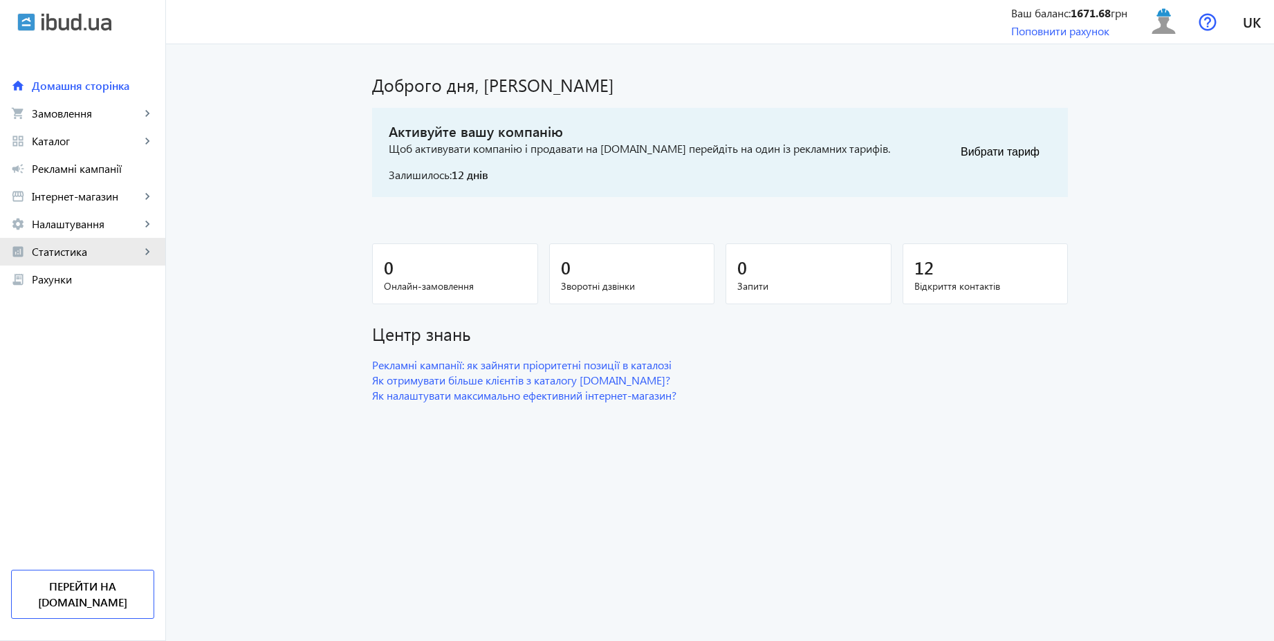
click at [69, 250] on span "Статистика" at bounding box center [86, 252] width 109 height 14
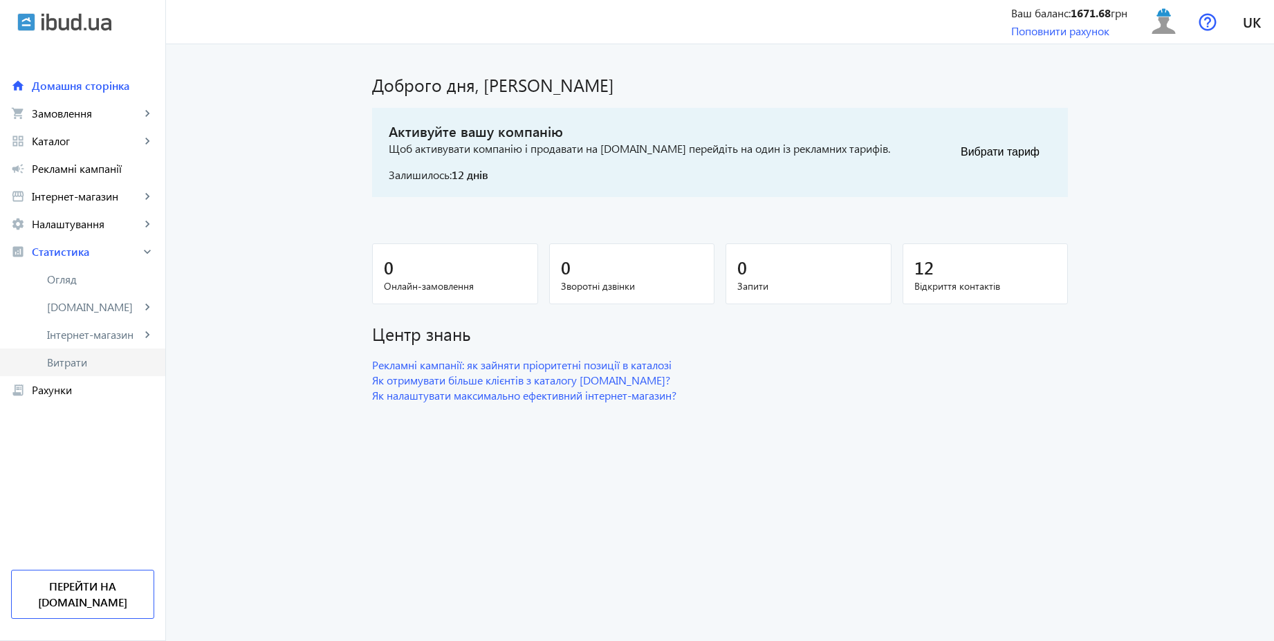
click at [66, 367] on span "Витрати" at bounding box center [100, 363] width 107 height 14
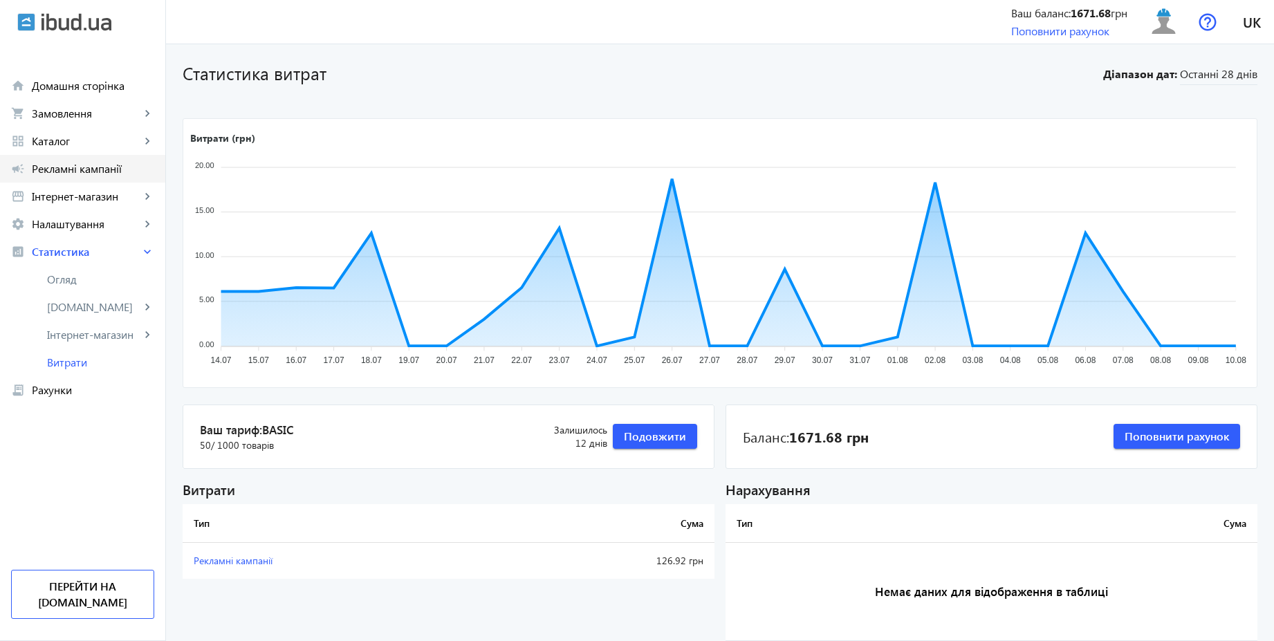
click at [105, 167] on span "Рекламні кампанії" at bounding box center [93, 169] width 122 height 14
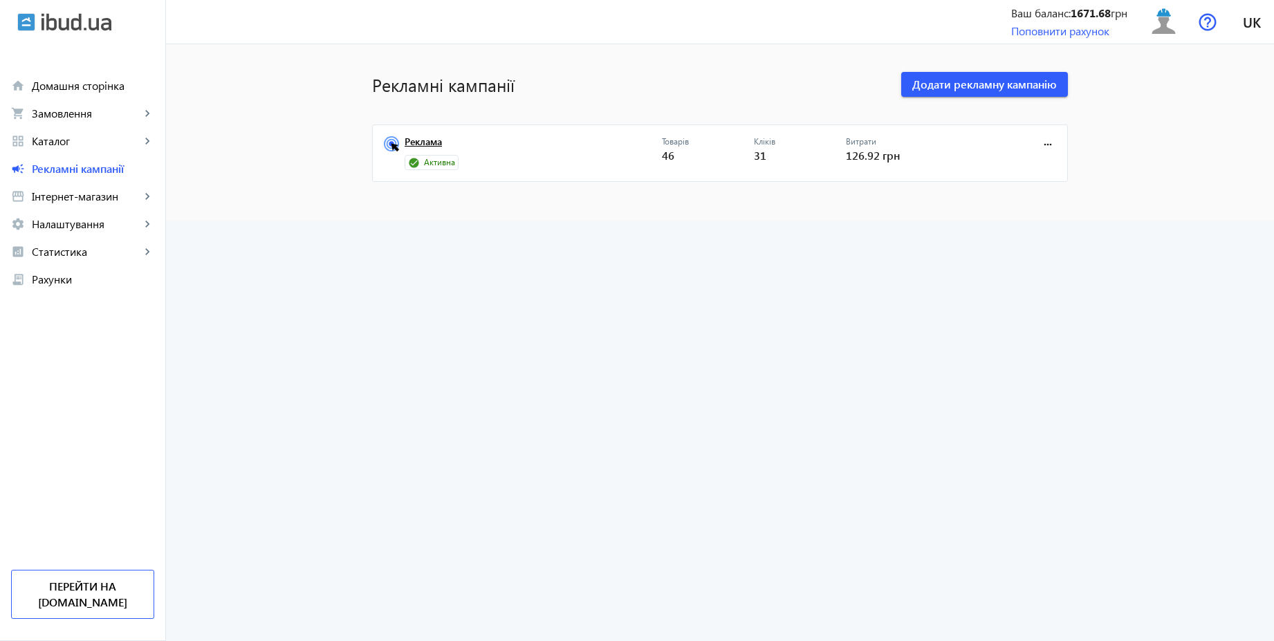
click at [419, 140] on link "Реклама" at bounding box center [533, 145] width 257 height 19
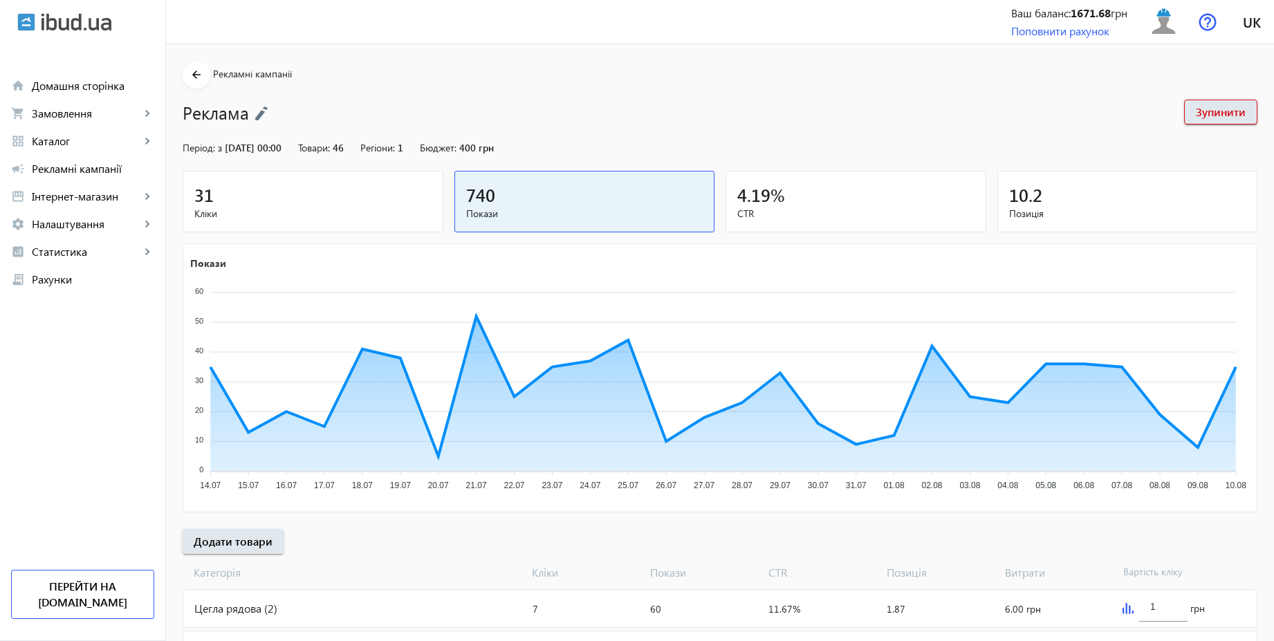
click at [255, 108] on img at bounding box center [262, 113] width 14 height 15
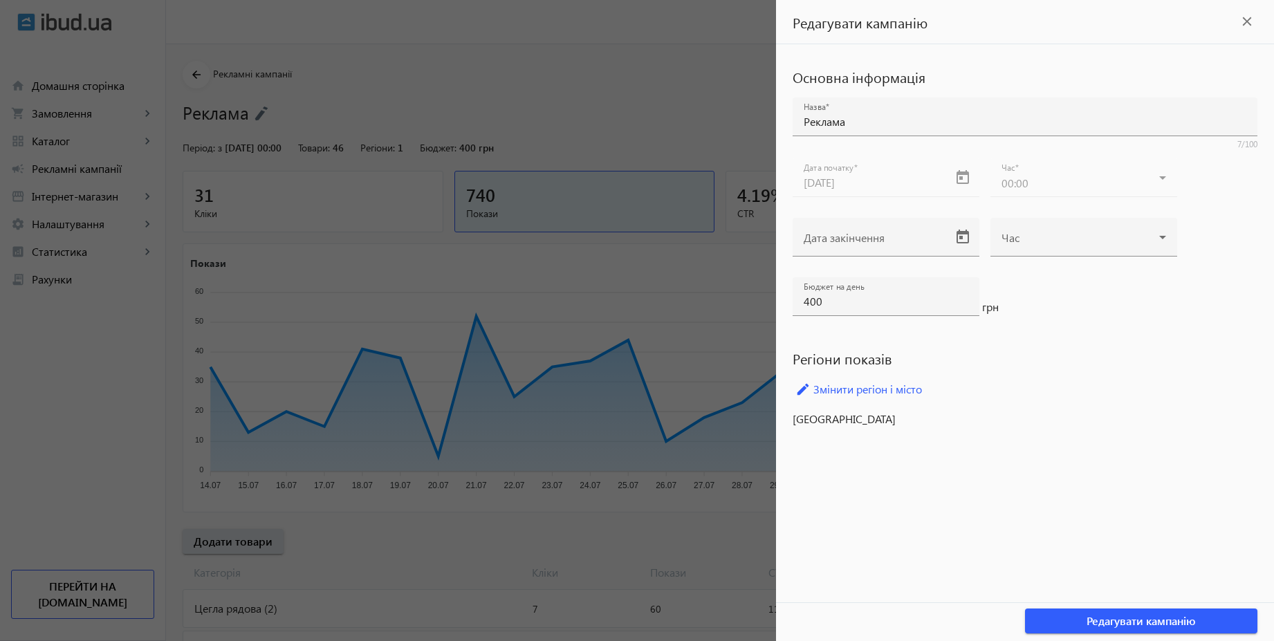
click at [410, 93] on div at bounding box center [637, 320] width 1274 height 641
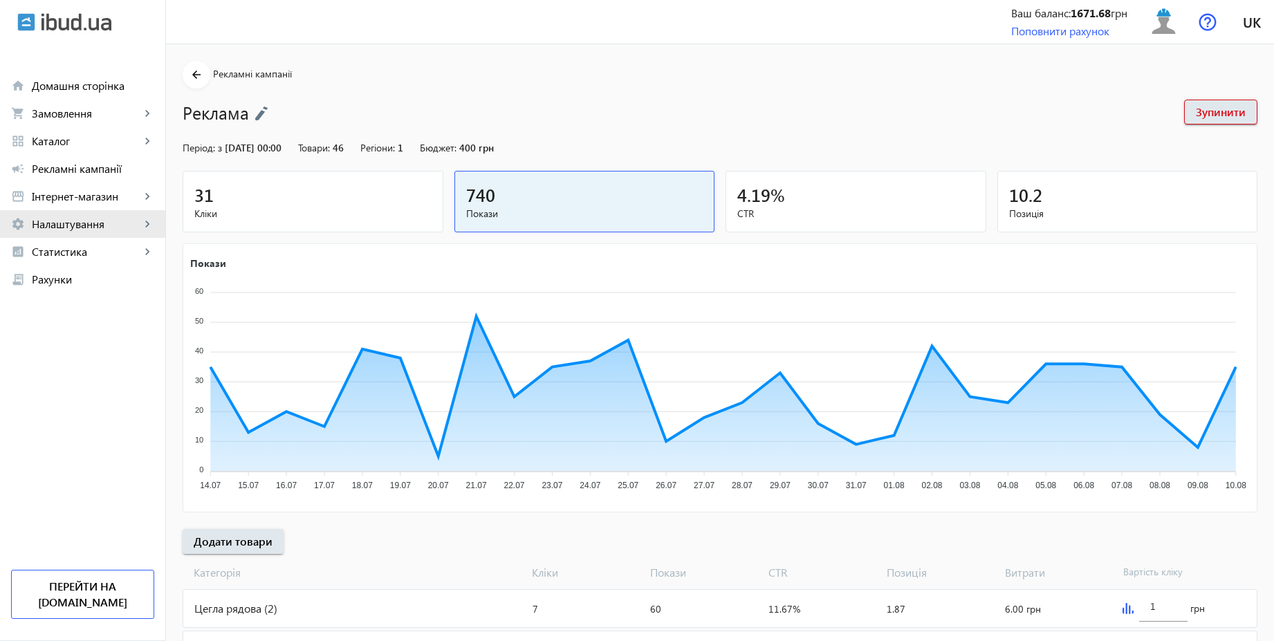
click at [91, 227] on span "Налаштування" at bounding box center [86, 224] width 109 height 14
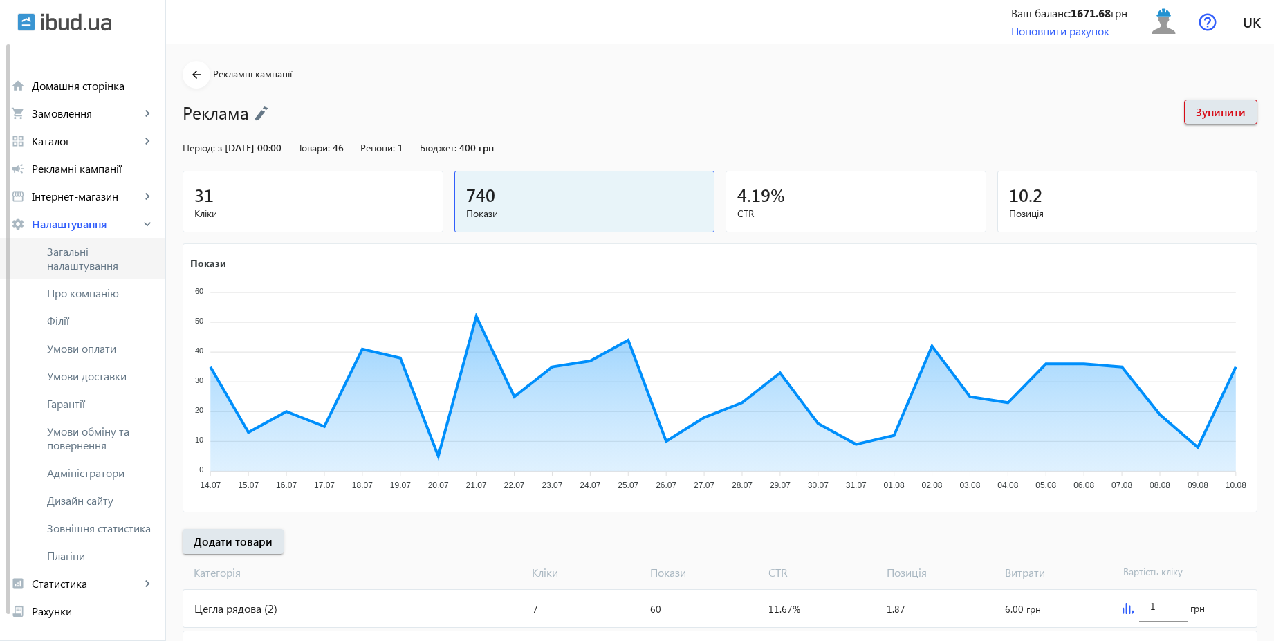
click at [93, 258] on span "Загальні налаштування" at bounding box center [100, 259] width 107 height 28
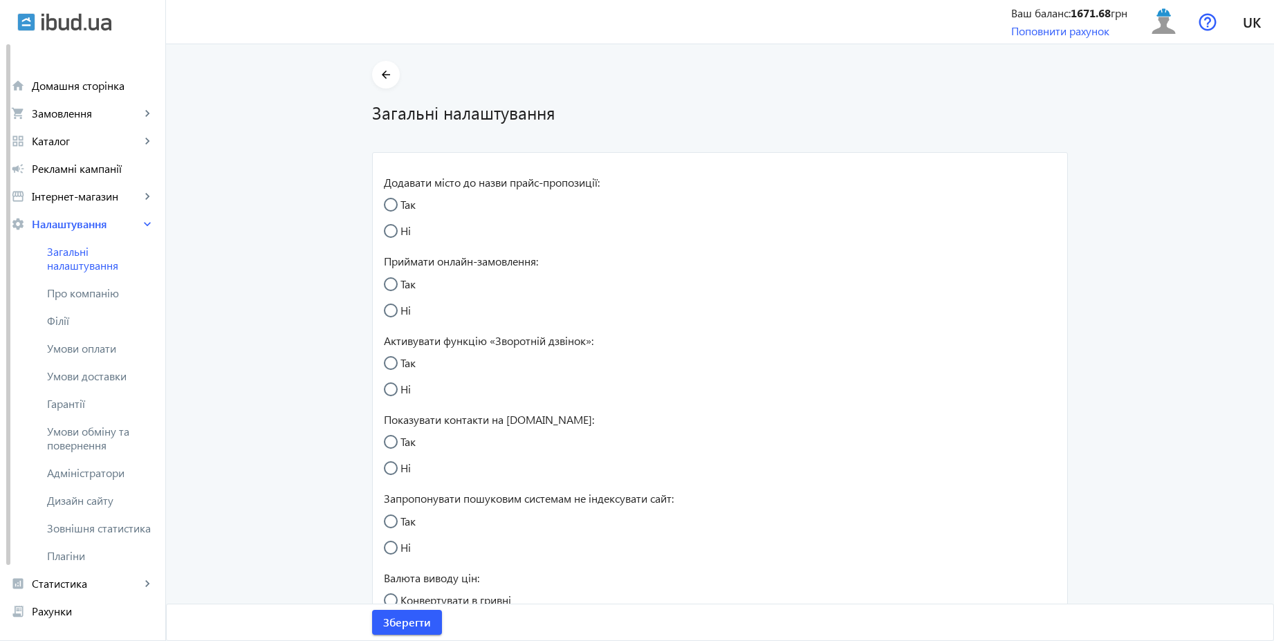
radio input "true"
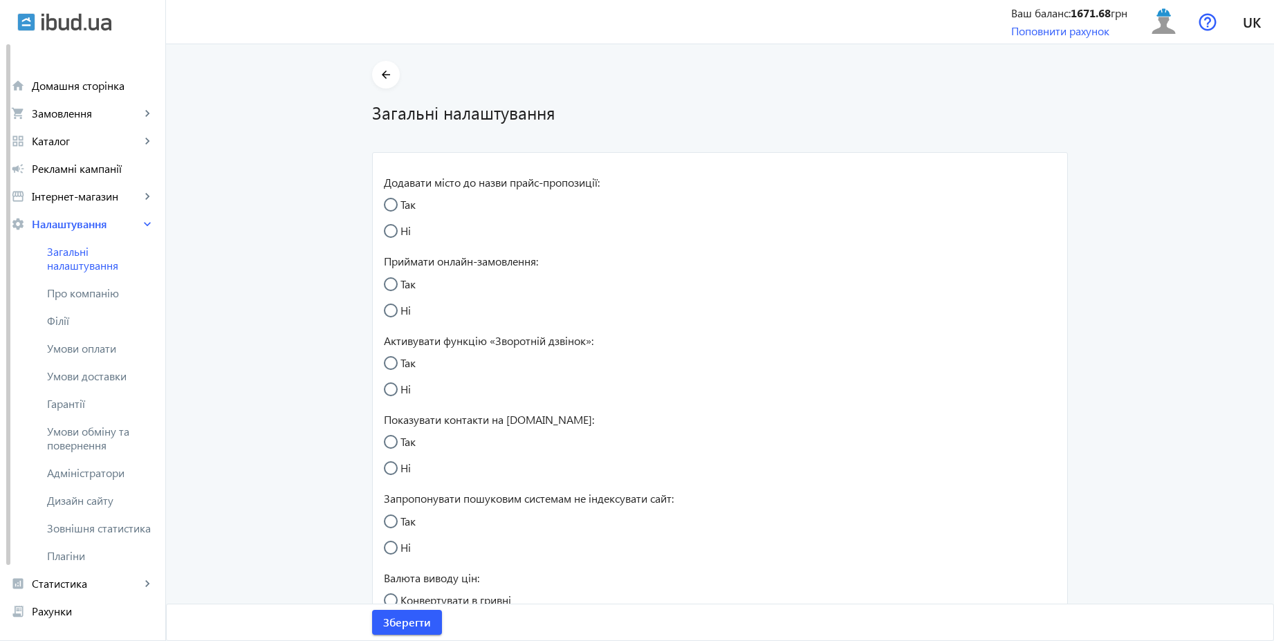
radio input "true"
click at [398, 285] on input "Так" at bounding box center [398, 291] width 28 height 28
radio input "true"
click at [401, 615] on span "Зберегти" at bounding box center [407, 622] width 48 height 15
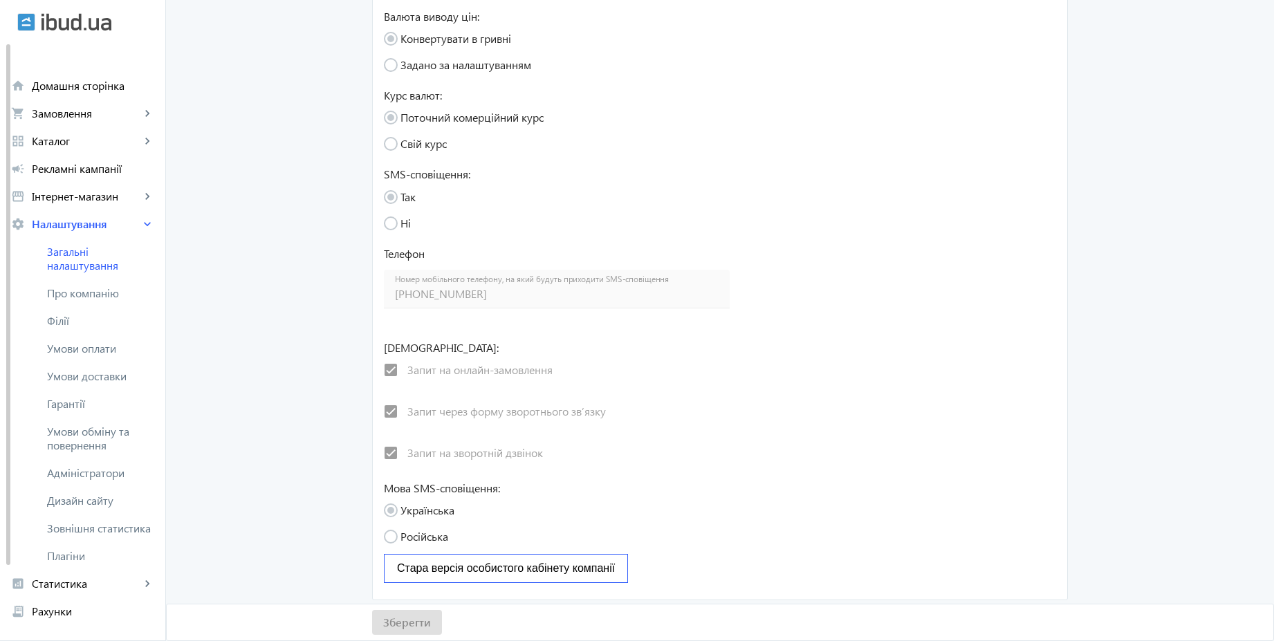
scroll to position [568, 0]
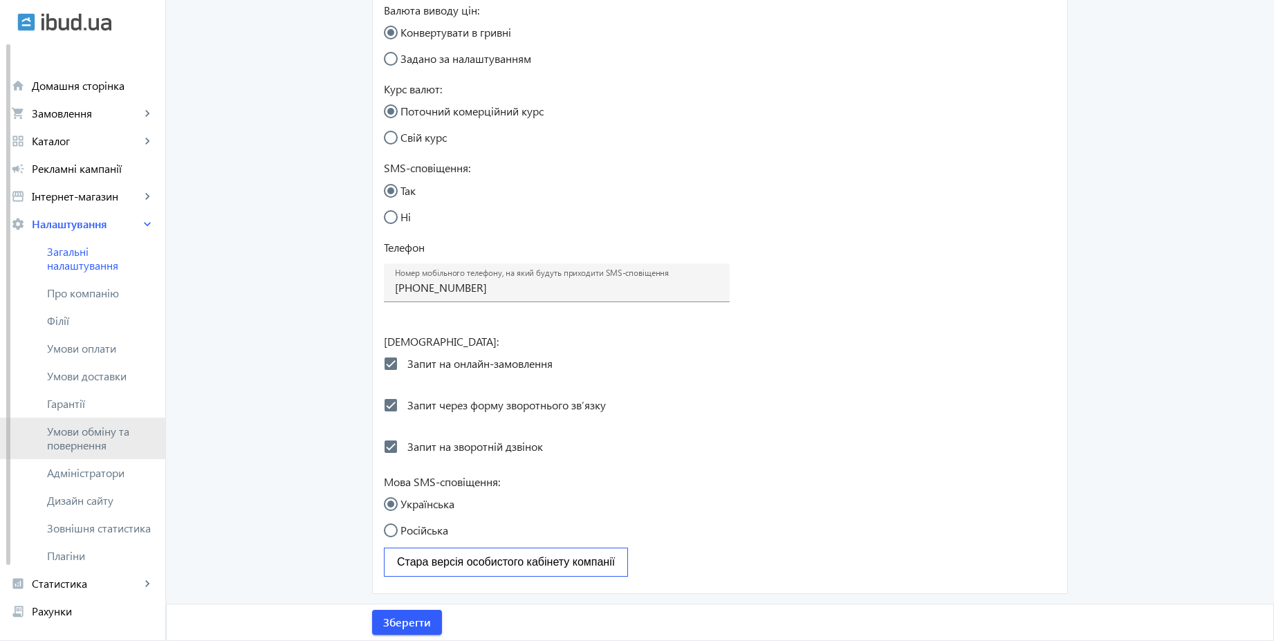
click at [96, 433] on span "Умови обміну та повернення" at bounding box center [100, 439] width 107 height 28
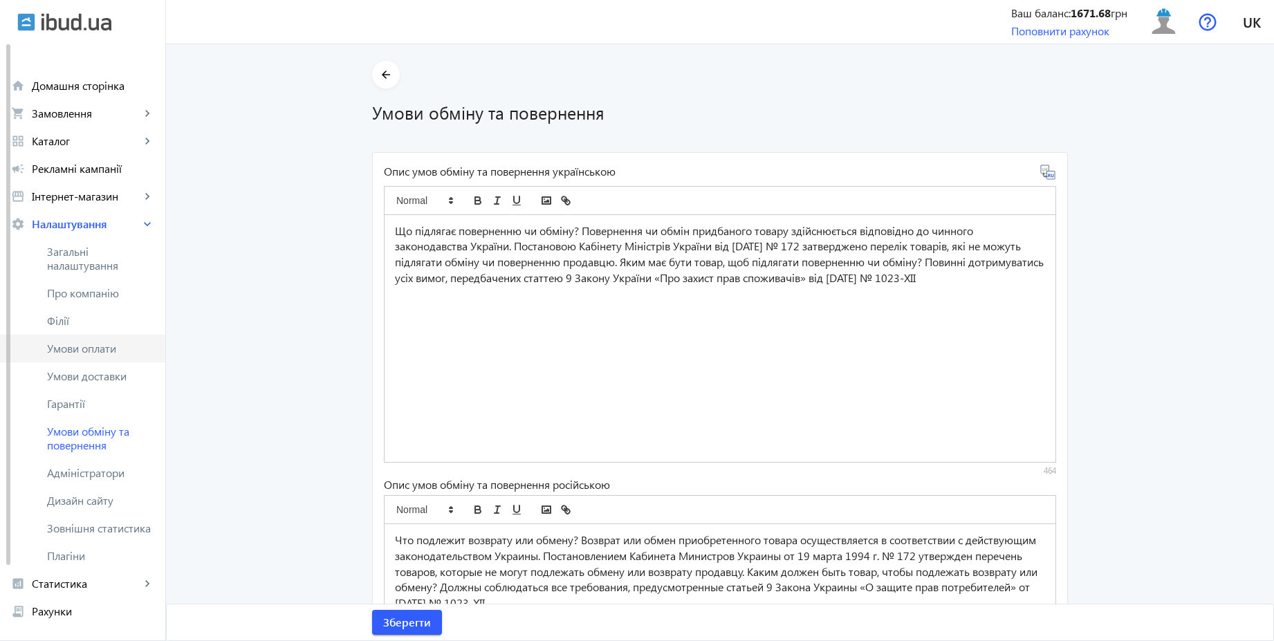
click at [84, 343] on span "Умови оплати" at bounding box center [100, 349] width 107 height 14
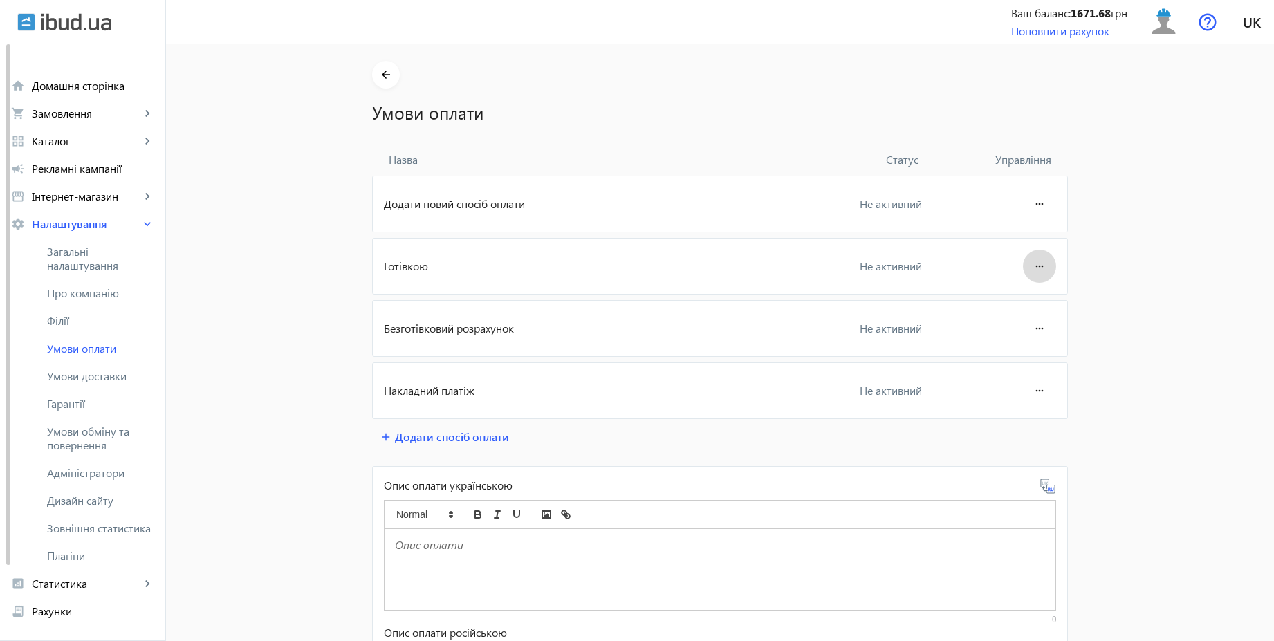
click at [1036, 259] on mat-icon "more_horiz" at bounding box center [1039, 266] width 17 height 33
click at [1031, 304] on span "Редагувати" at bounding box center [1013, 305] width 55 height 11
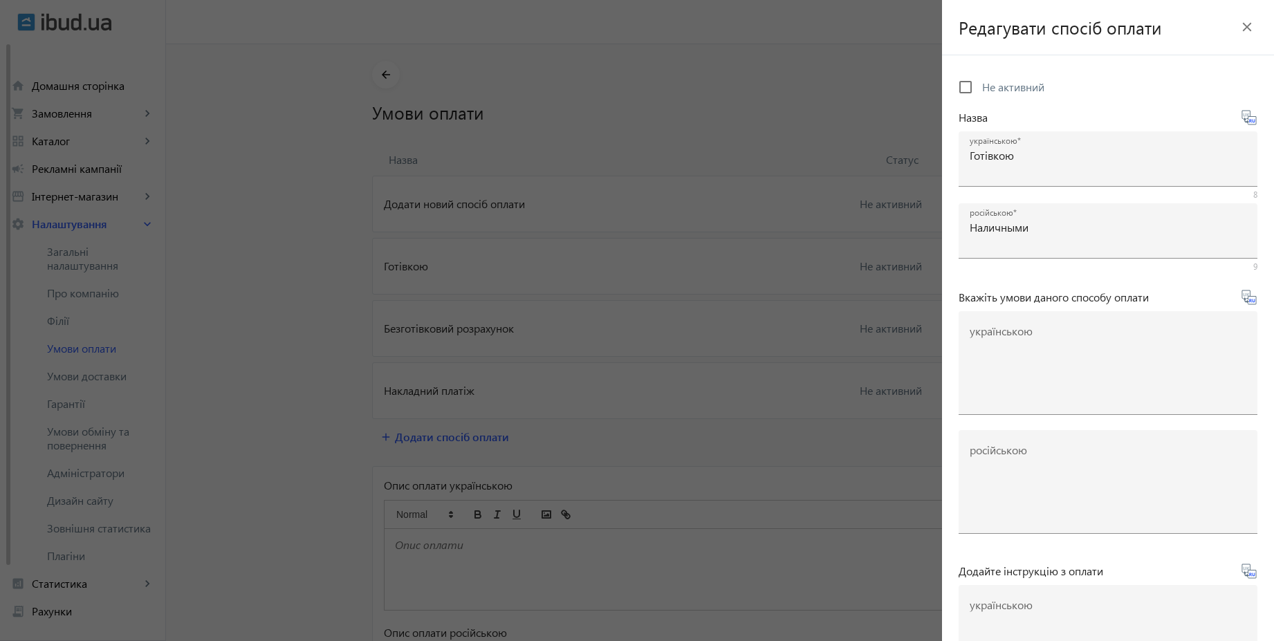
click at [1004, 82] on span "Не активний" at bounding box center [1013, 87] width 62 height 15
click at [980, 82] on input "Не активний" at bounding box center [966, 87] width 28 height 28
checkbox input "true"
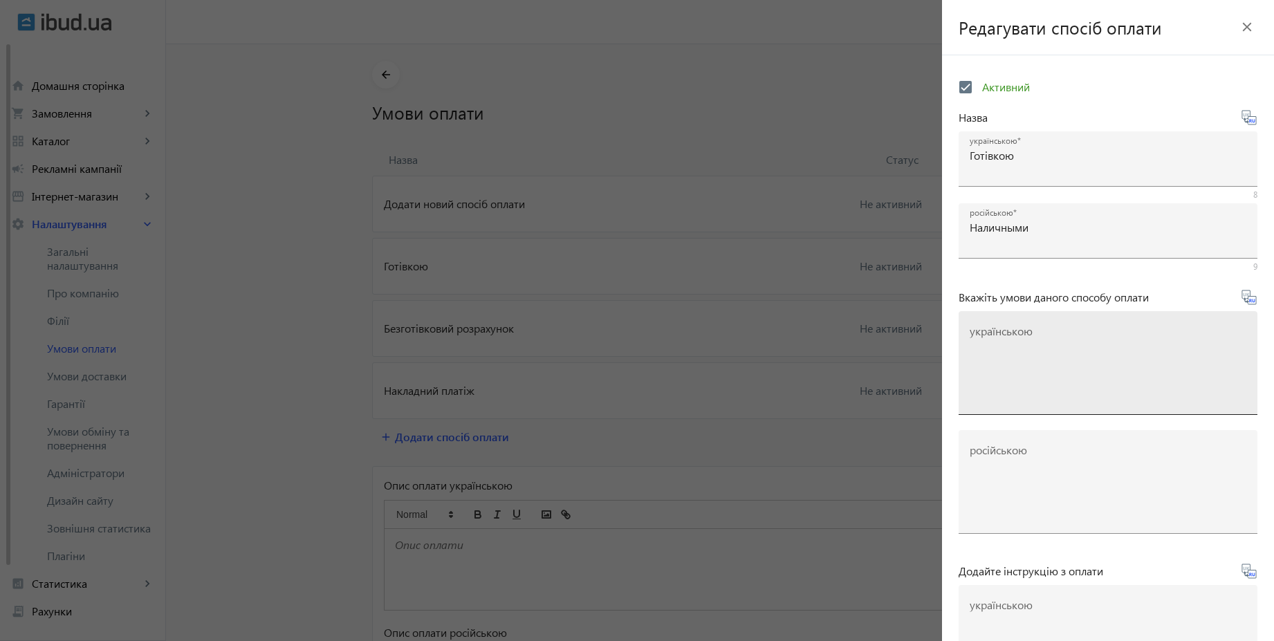
click at [989, 351] on textarea "українською" at bounding box center [1108, 369] width 277 height 82
paste textarea "Оплачуйте замовлення готівкою при отриманні товару в нашому офісі чи у кур'єра"
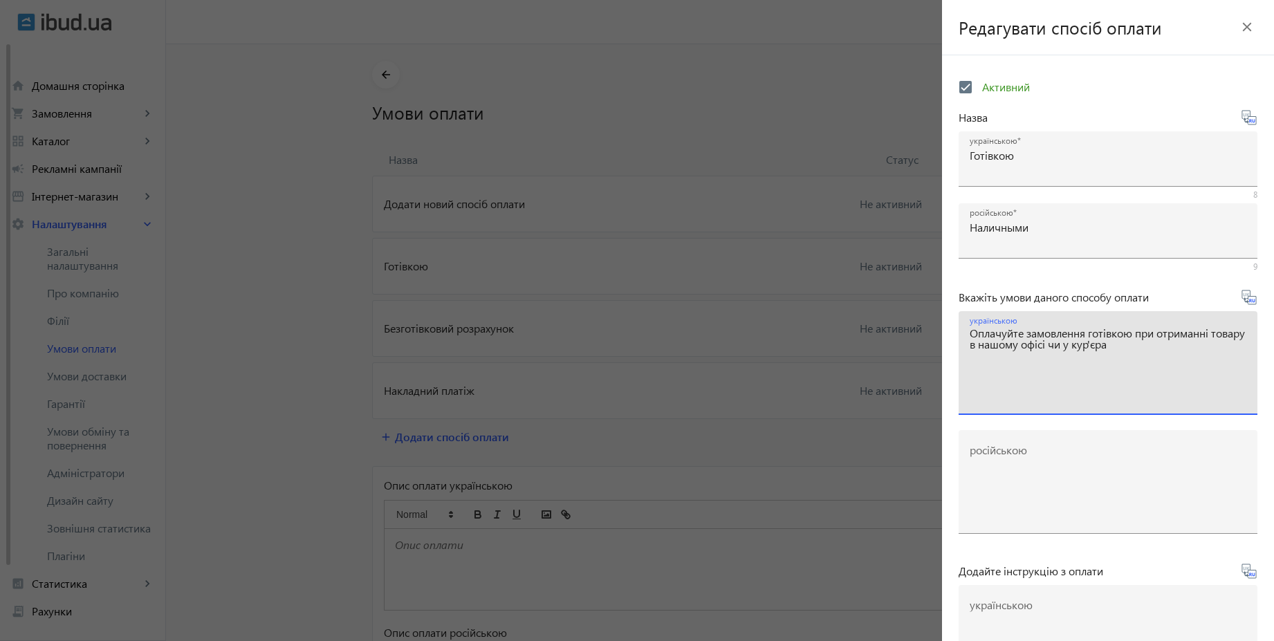
type textarea "Оплачуйте замовлення готівкою при отриманні товару в нашому офісі чи у кур'єра"
click at [1245, 302] on icon at bounding box center [1249, 297] width 17 height 17
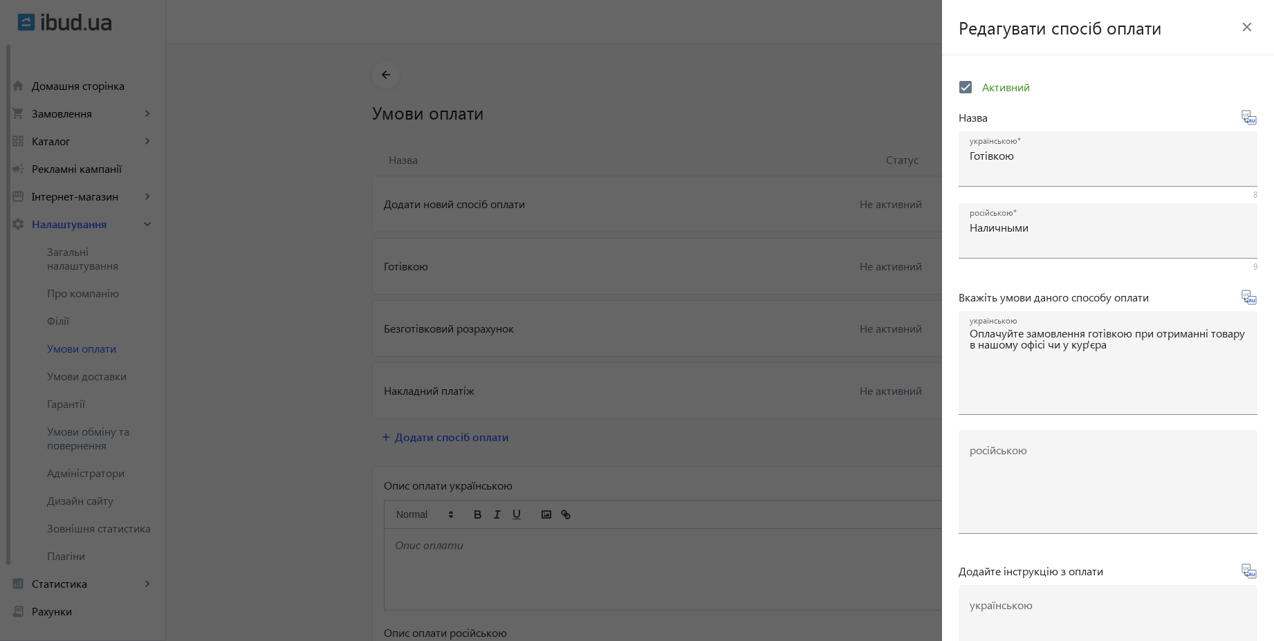
type textarea "Оплачивайте заказ наличными при получении товара в нашем офисе или у курьера"
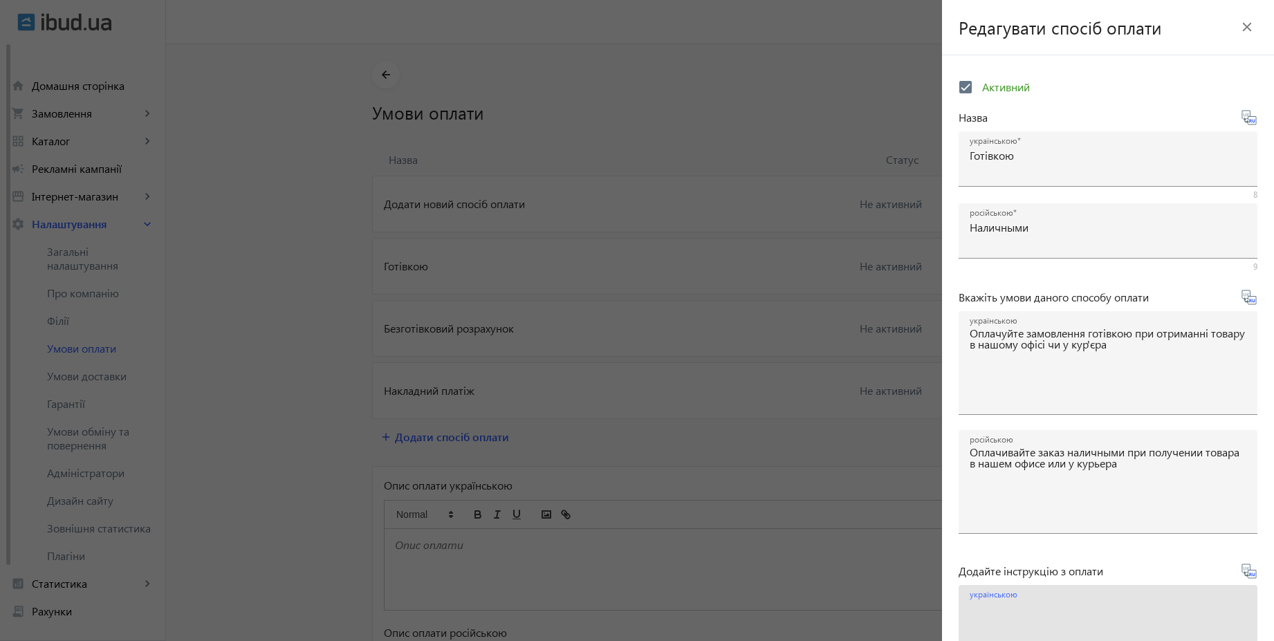
click at [1036, 629] on textarea "українською" at bounding box center [1108, 643] width 277 height 82
paste textarea "Оплатіть замовлення готівкою при отриманні товару"
type textarea "Оплатіть замовлення готівкою при отриманні товару"
click at [1249, 573] on form "Активний Назва українською Готівкою 8 російською Наличными 9 Вкажіть умови дано…" at bounding box center [1108, 471] width 332 height 798
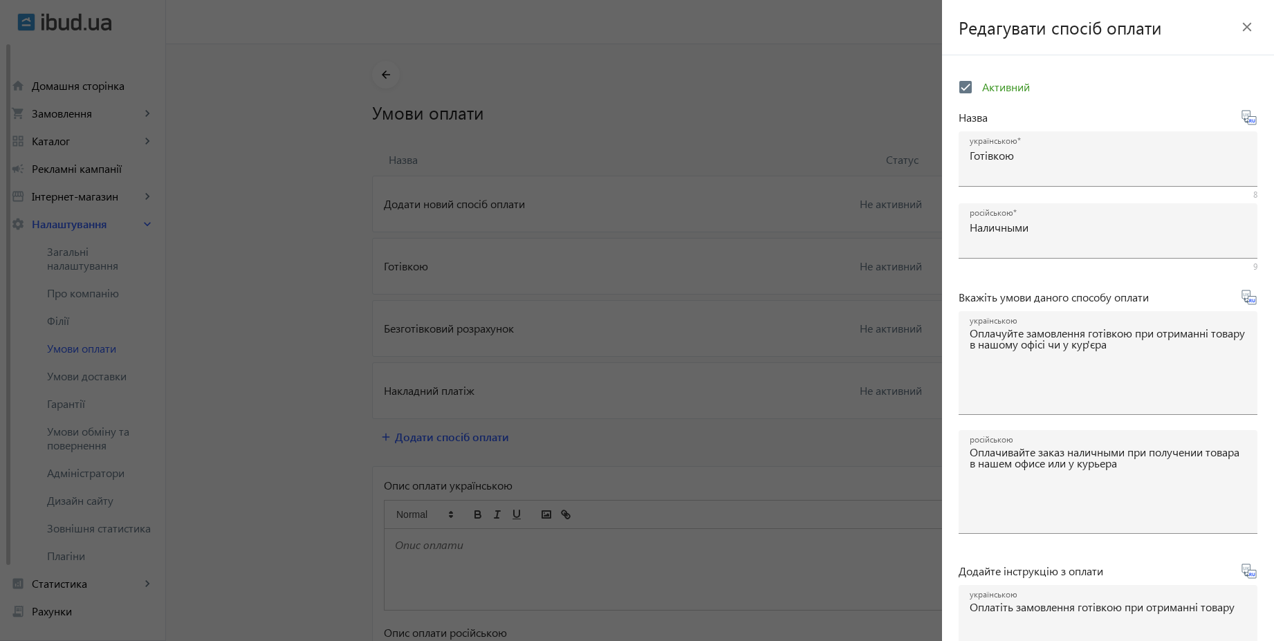
click at [1247, 573] on icon at bounding box center [1249, 571] width 17 height 17
type textarea "Оплатите заказ наличными при получении товара"
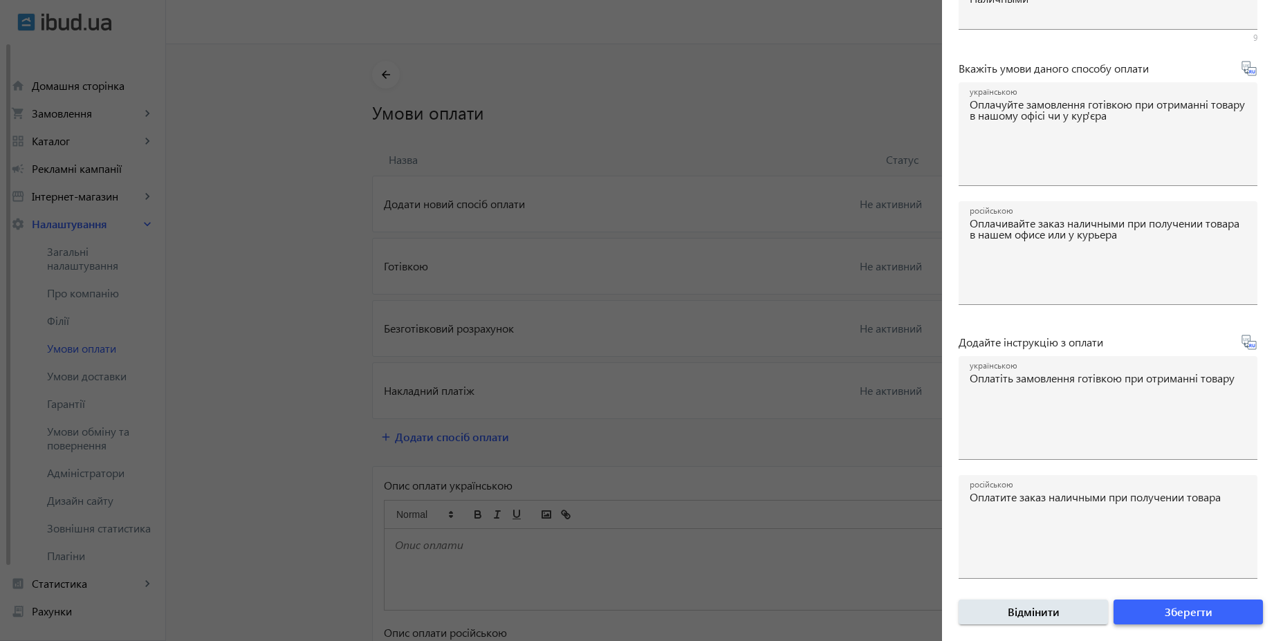
click at [1186, 612] on span "Зберегти" at bounding box center [1189, 612] width 48 height 15
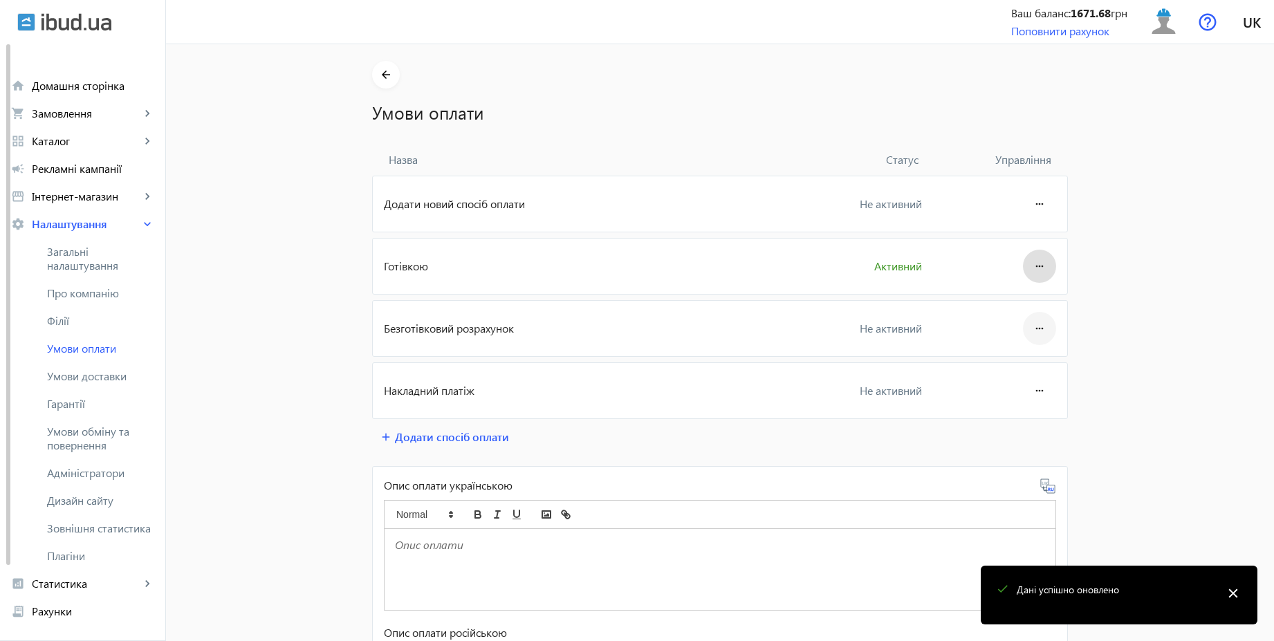
click at [1033, 331] on mat-icon "more_horiz" at bounding box center [1039, 328] width 17 height 33
click at [1026, 364] on span "Редагувати" at bounding box center [1013, 367] width 55 height 11
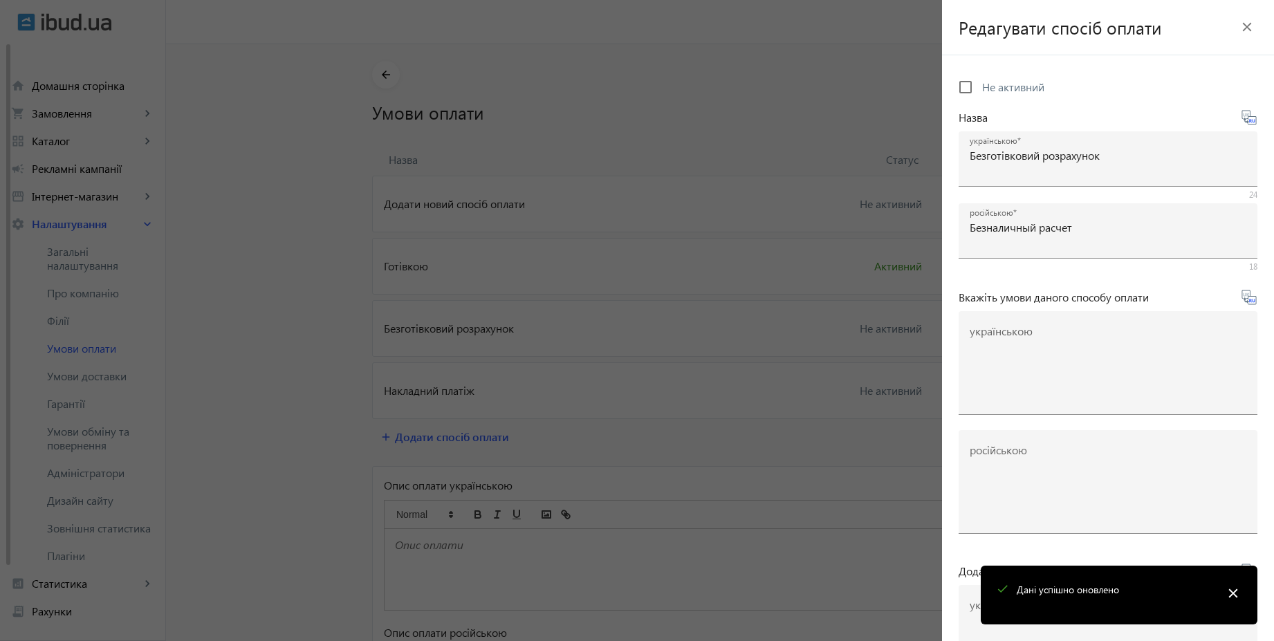
click at [1031, 84] on span "Не активний" at bounding box center [1013, 87] width 62 height 15
click at [980, 84] on input "Не активний" at bounding box center [966, 87] width 28 height 28
checkbox input "true"
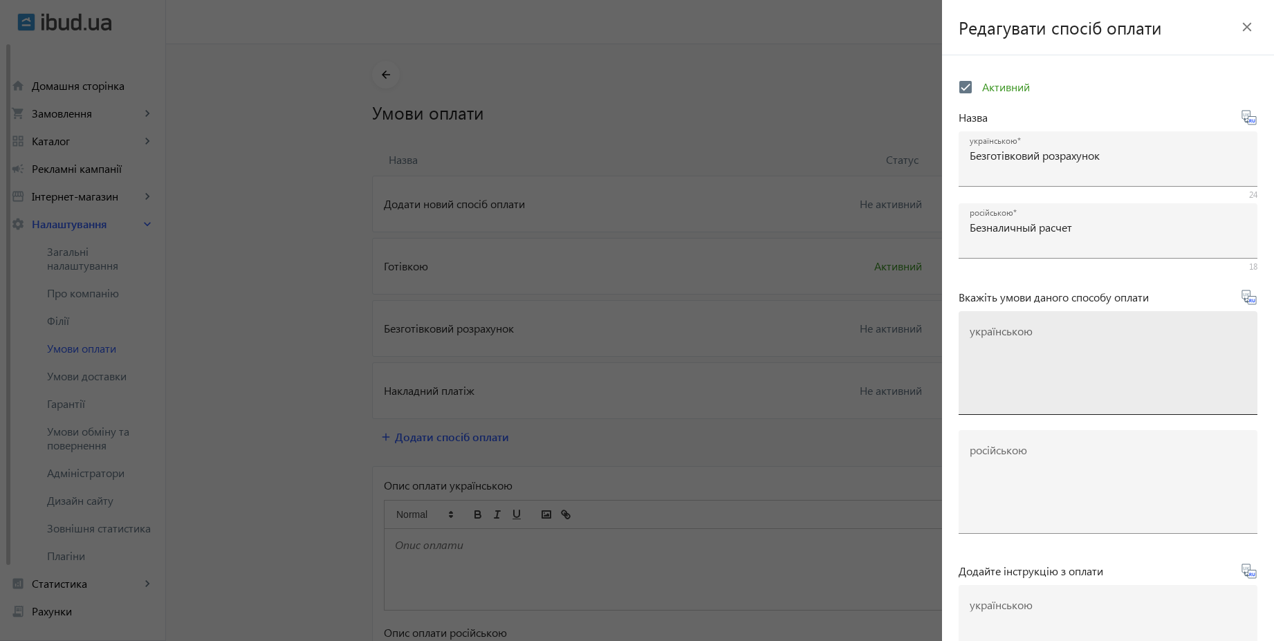
click at [1010, 343] on textarea "українською" at bounding box center [1108, 369] width 277 height 82
paste textarea "Оплачуйте замовлення переказом із будь-якого банку України чи по реквізитах у с…"
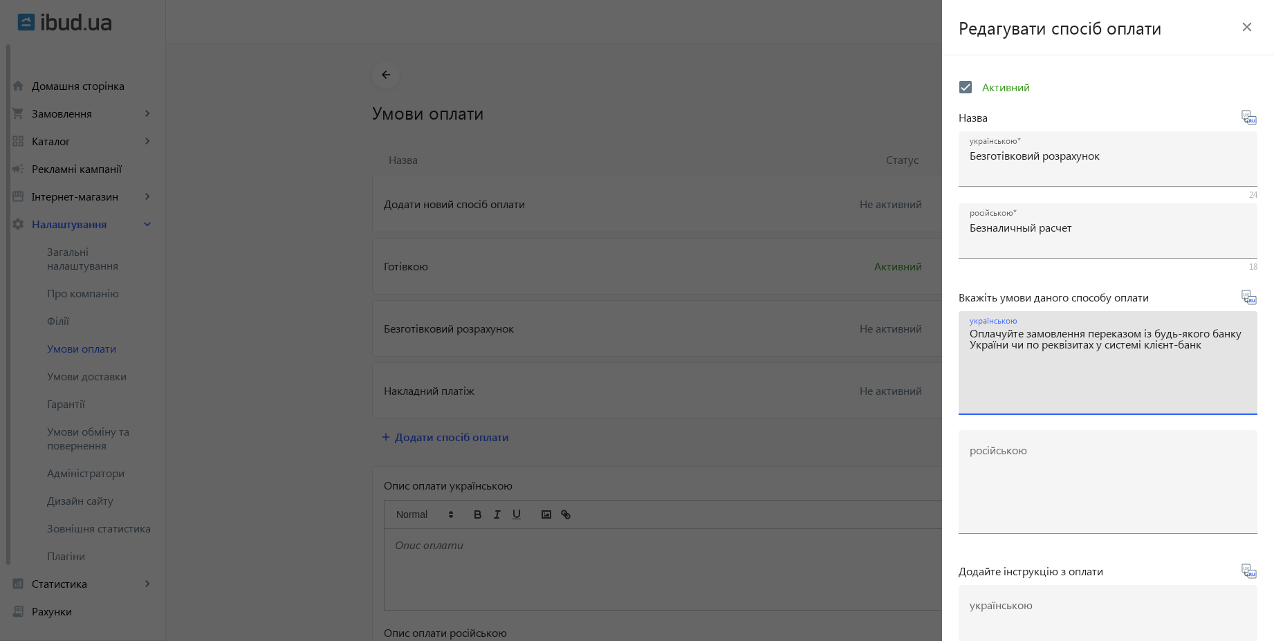
type textarea "Оплачуйте замовлення переказом із будь-якого банку України чи по реквізитах у с…"
click at [1244, 300] on icon at bounding box center [1249, 297] width 17 height 17
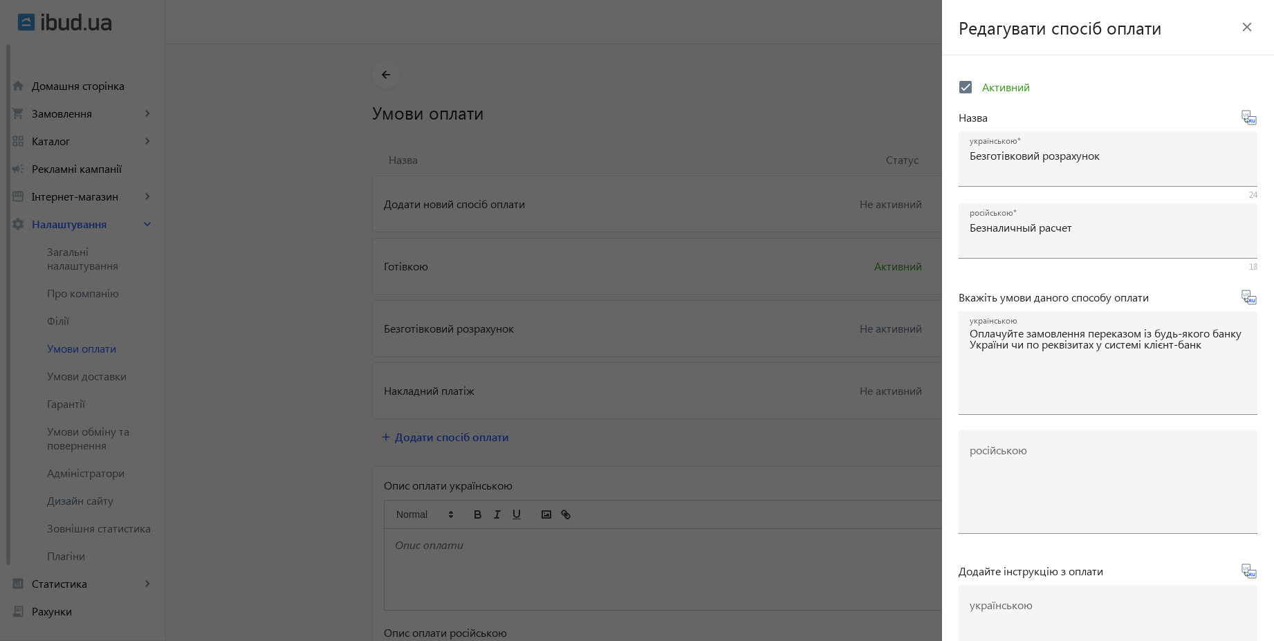
type textarea "Оплачивайте заказ переводом из любого банка или по реквизитам в системе клиент-…"
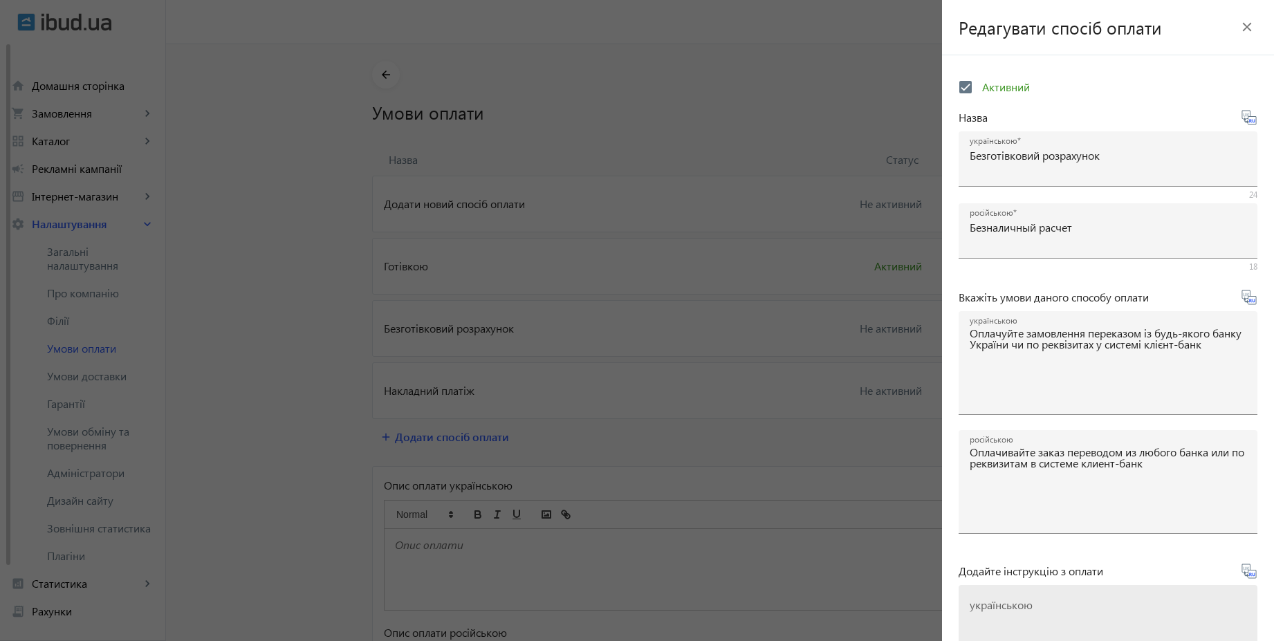
click at [1049, 621] on textarea "українською" at bounding box center [1108, 643] width 277 height 82
paste textarea "Оплатіть замовлення згідно реквізитів рахунка-фактури"
type textarea "Оплатіть замовлення згідно реквізитів рахунка-фактури"
click at [1244, 578] on icon at bounding box center [1249, 571] width 17 height 17
type textarea "Оплатите заказ согласно реквизитам счета-фактуры"
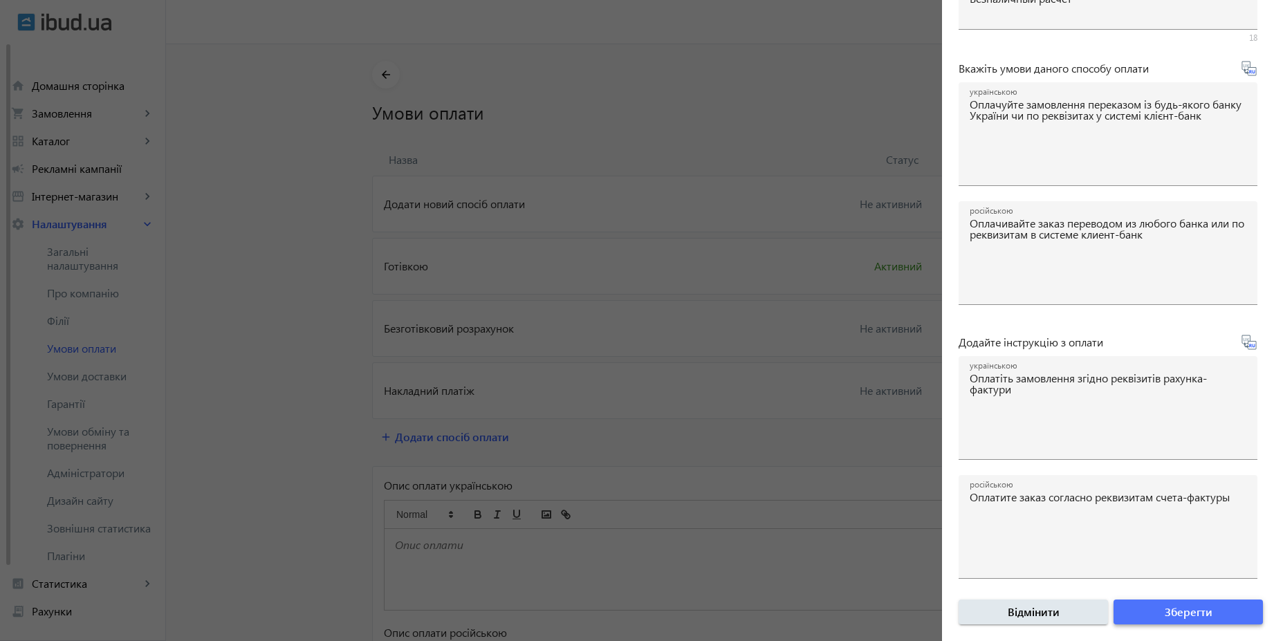
click at [1195, 607] on span "Зберегти" at bounding box center [1189, 612] width 48 height 15
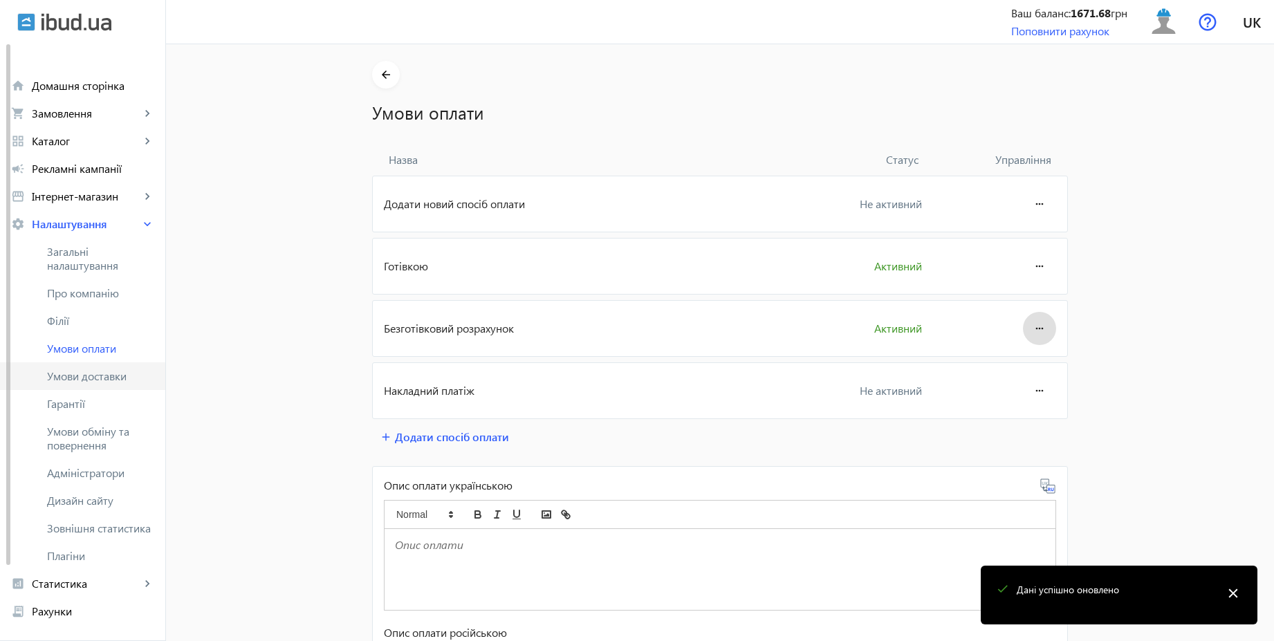
click at [120, 377] on span "Умови доставки" at bounding box center [100, 376] width 107 height 14
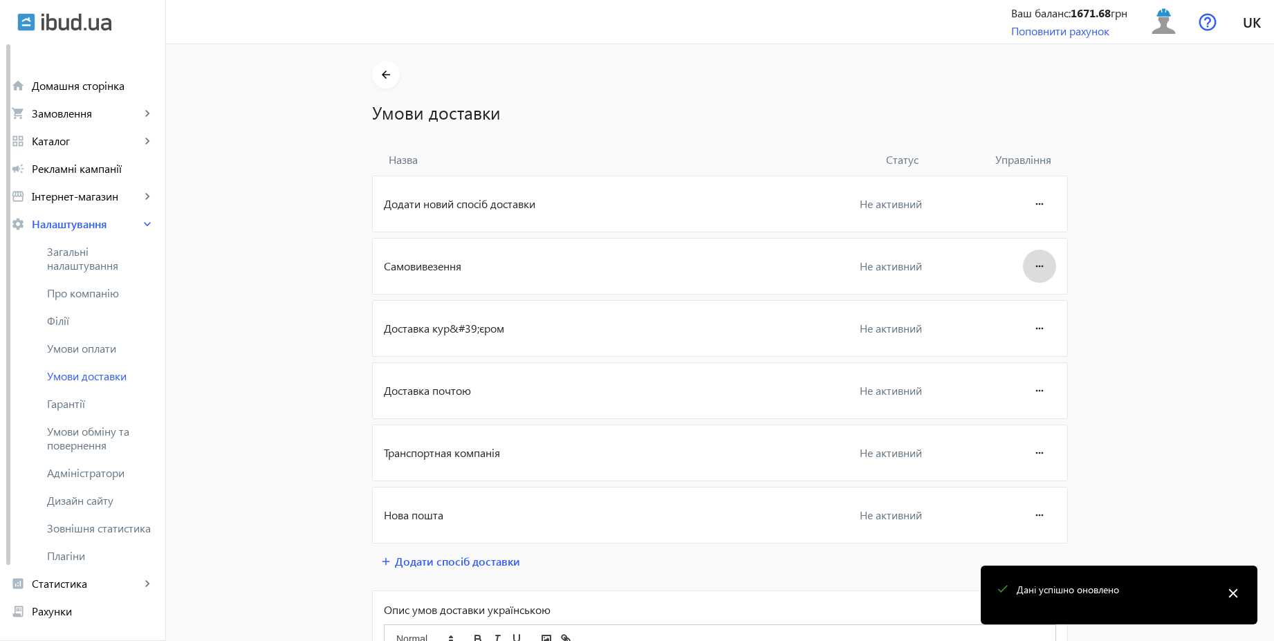
click at [1031, 271] on mat-icon "more_horiz" at bounding box center [1039, 266] width 17 height 33
click at [1013, 304] on span "Редагувати" at bounding box center [1013, 305] width 55 height 11
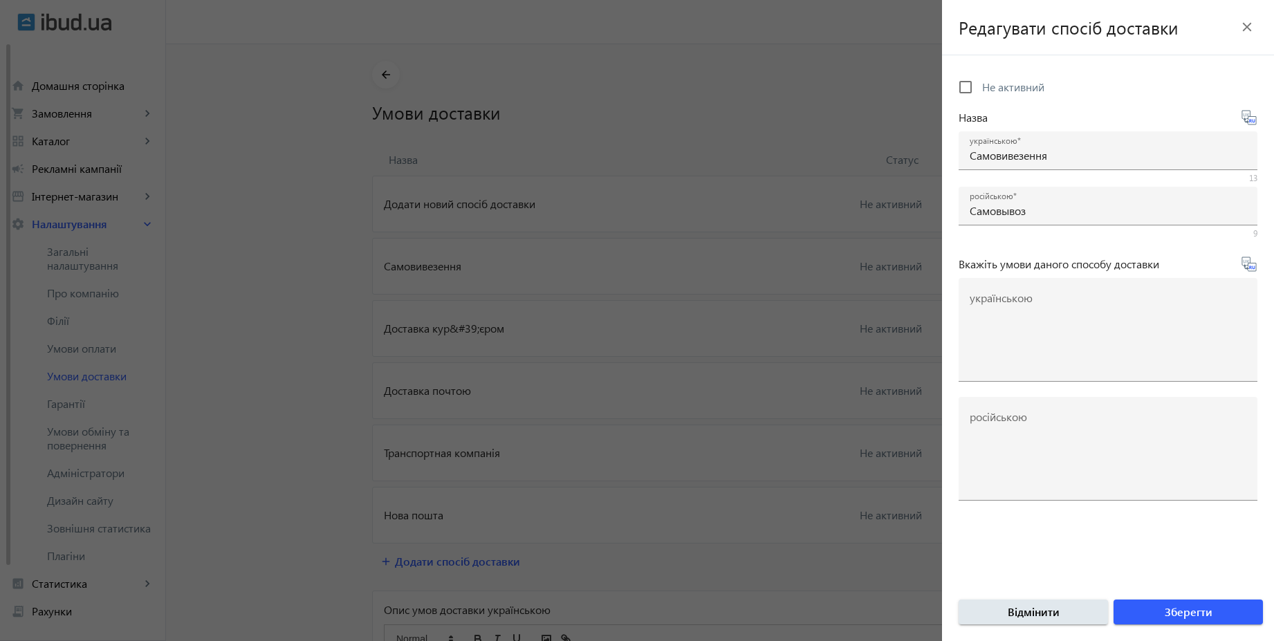
click at [1009, 88] on span "Не активний" at bounding box center [1013, 87] width 62 height 15
click at [980, 88] on input "Не активний" at bounding box center [966, 87] width 28 height 28
checkbox input "true"
click at [1157, 607] on span "submit" at bounding box center [1188, 612] width 149 height 33
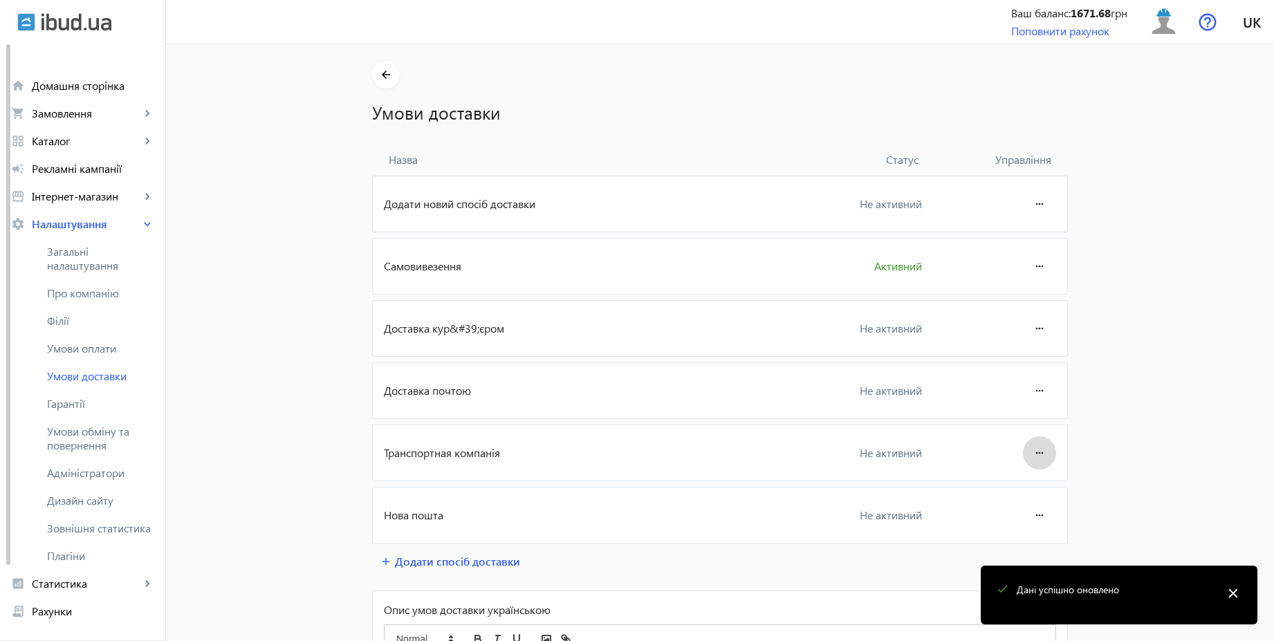
click at [1034, 454] on mat-icon "more_horiz" at bounding box center [1039, 452] width 17 height 33
click at [1020, 489] on span "Редагувати" at bounding box center [1013, 491] width 55 height 11
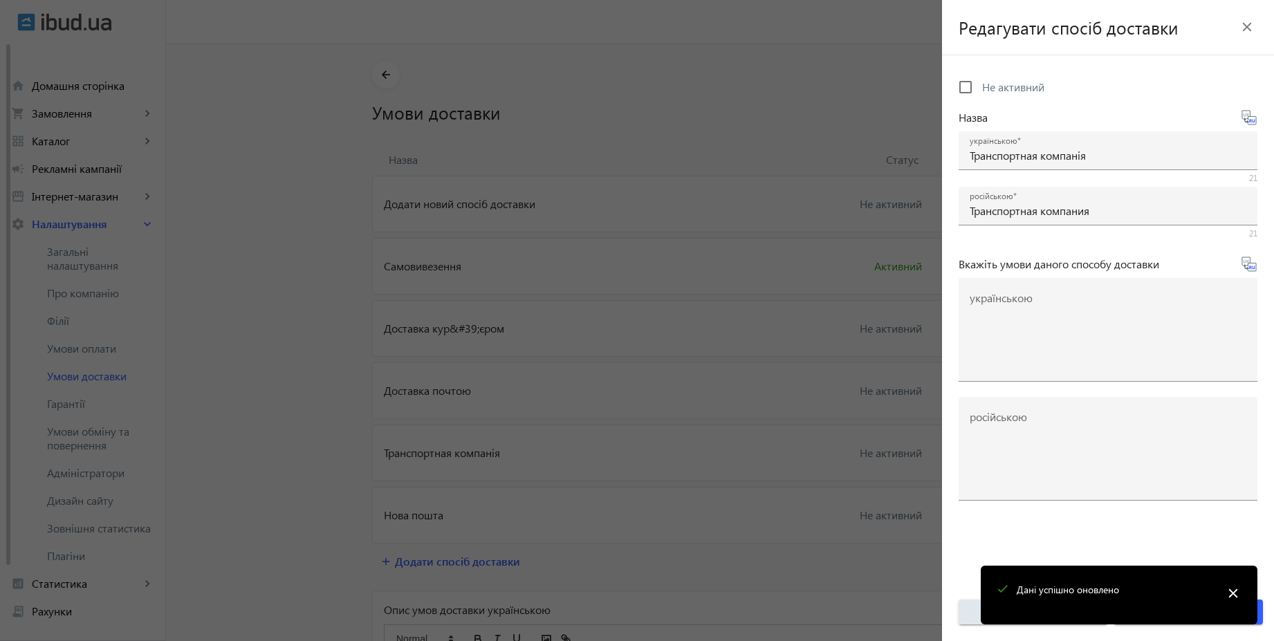
click at [1006, 89] on span "Не активний" at bounding box center [1013, 87] width 62 height 15
click at [980, 89] on input "Не активний" at bounding box center [966, 87] width 28 height 28
checkbox input "true"
click at [1230, 592] on mat-icon "close" at bounding box center [1233, 593] width 21 height 21
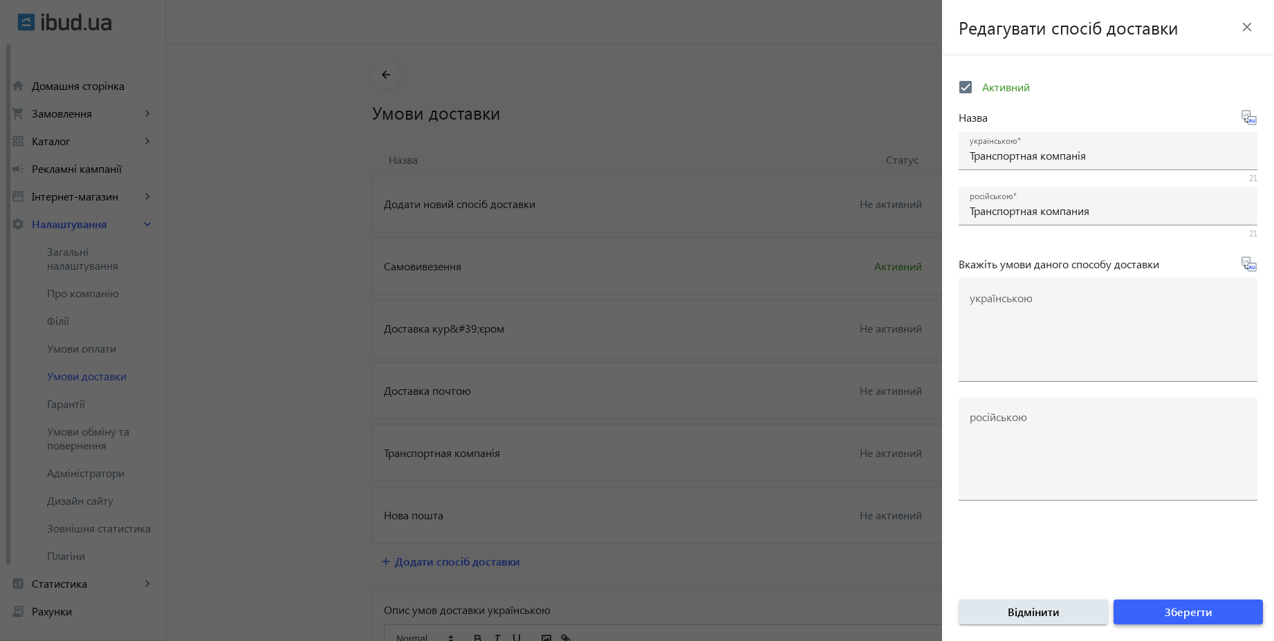
click at [1223, 608] on span "submit" at bounding box center [1188, 612] width 149 height 33
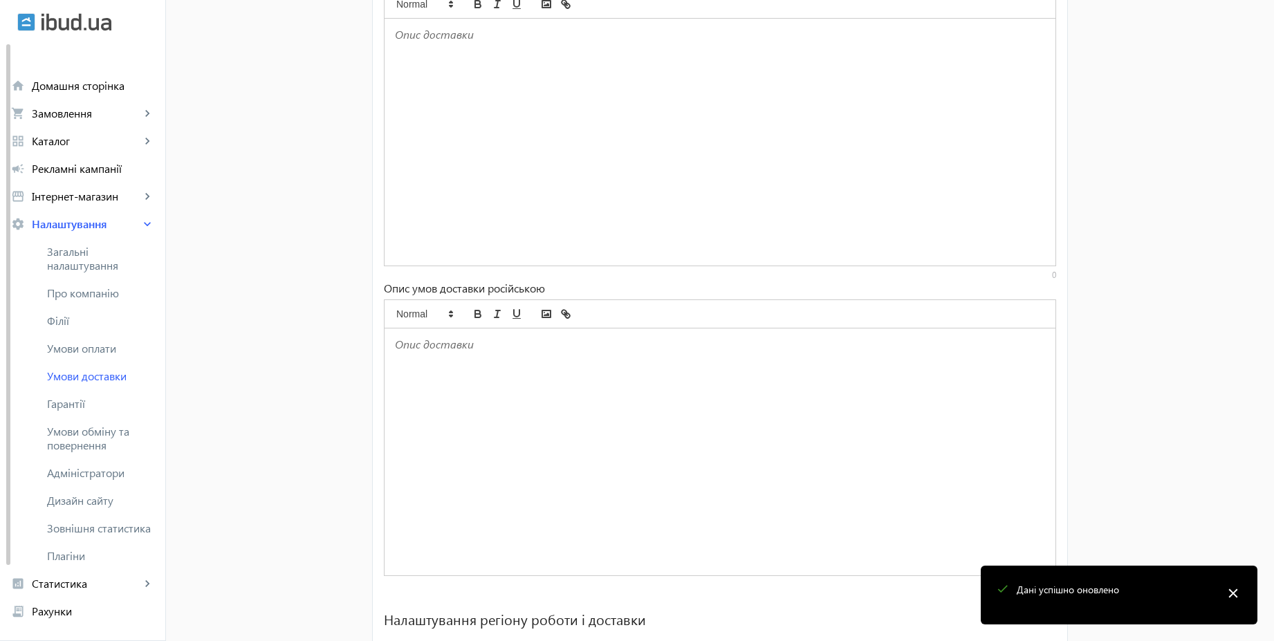
scroll to position [858, 0]
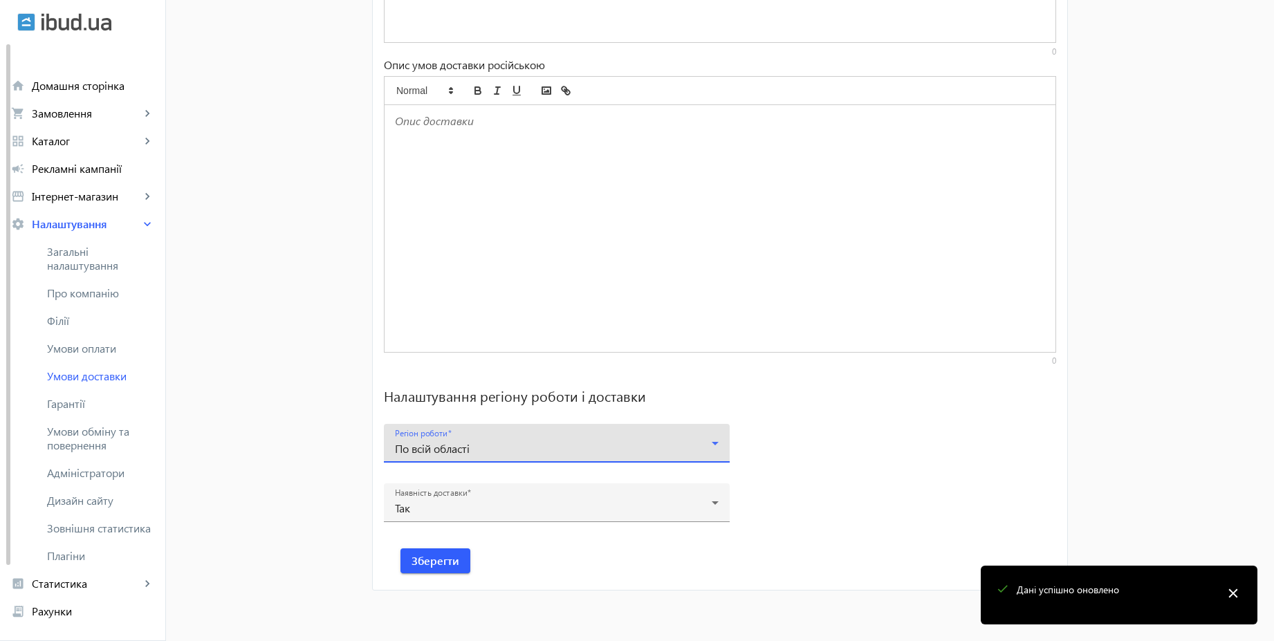
click at [421, 446] on span "По всій області" at bounding box center [432, 448] width 75 height 15
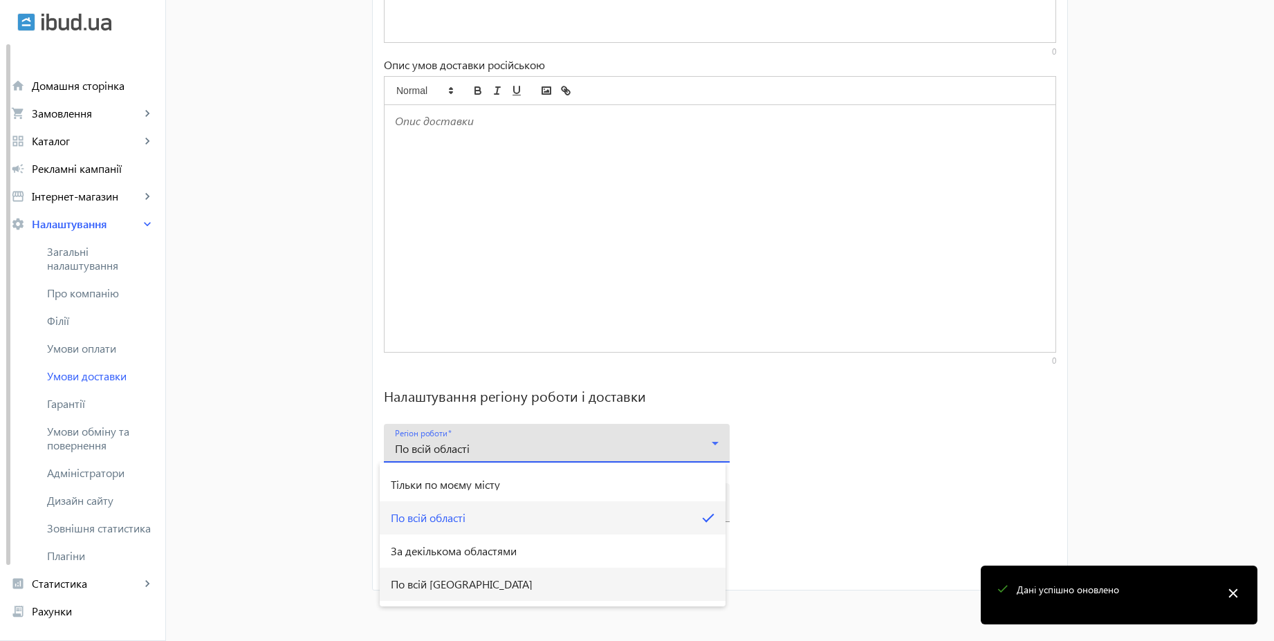
click at [454, 580] on span "По всій [GEOGRAPHIC_DATA]" at bounding box center [462, 584] width 142 height 11
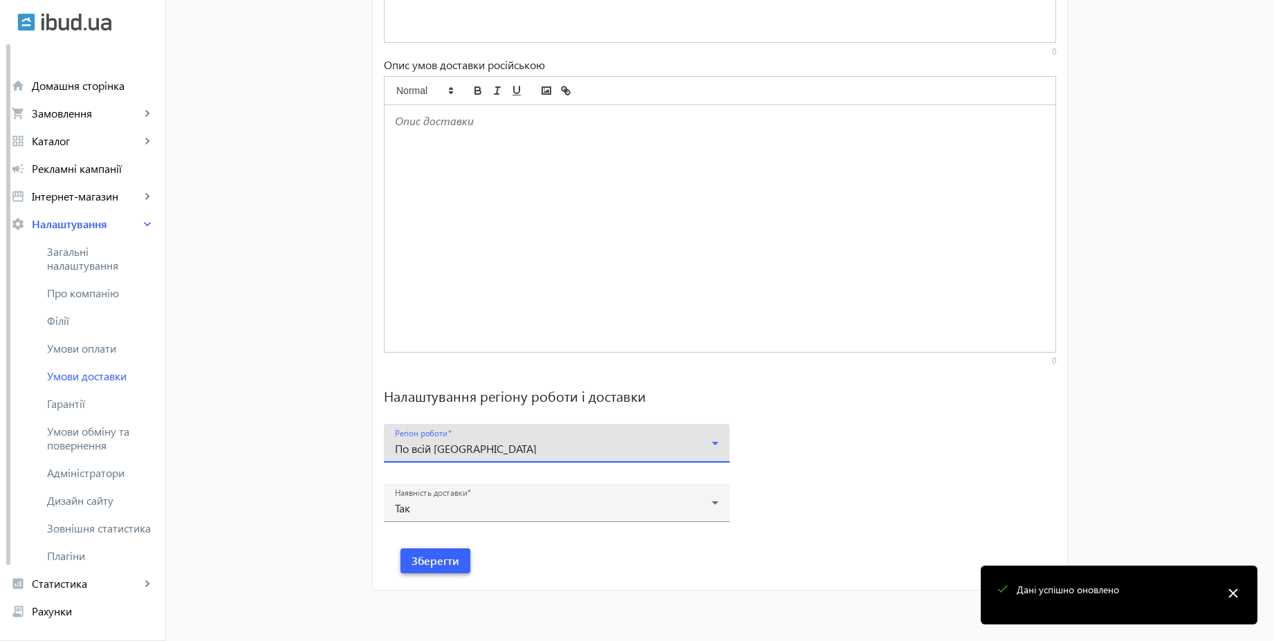
click at [445, 555] on span "Зберегти" at bounding box center [436, 560] width 48 height 15
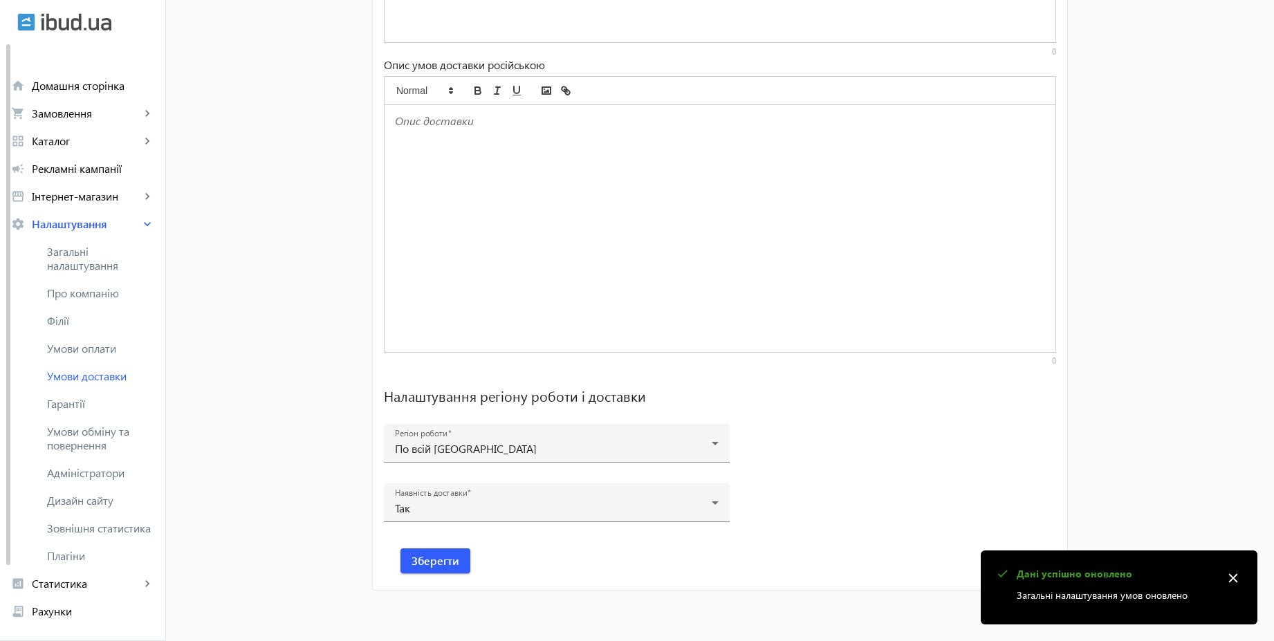
click at [1234, 574] on mat-icon "close" at bounding box center [1233, 578] width 21 height 21
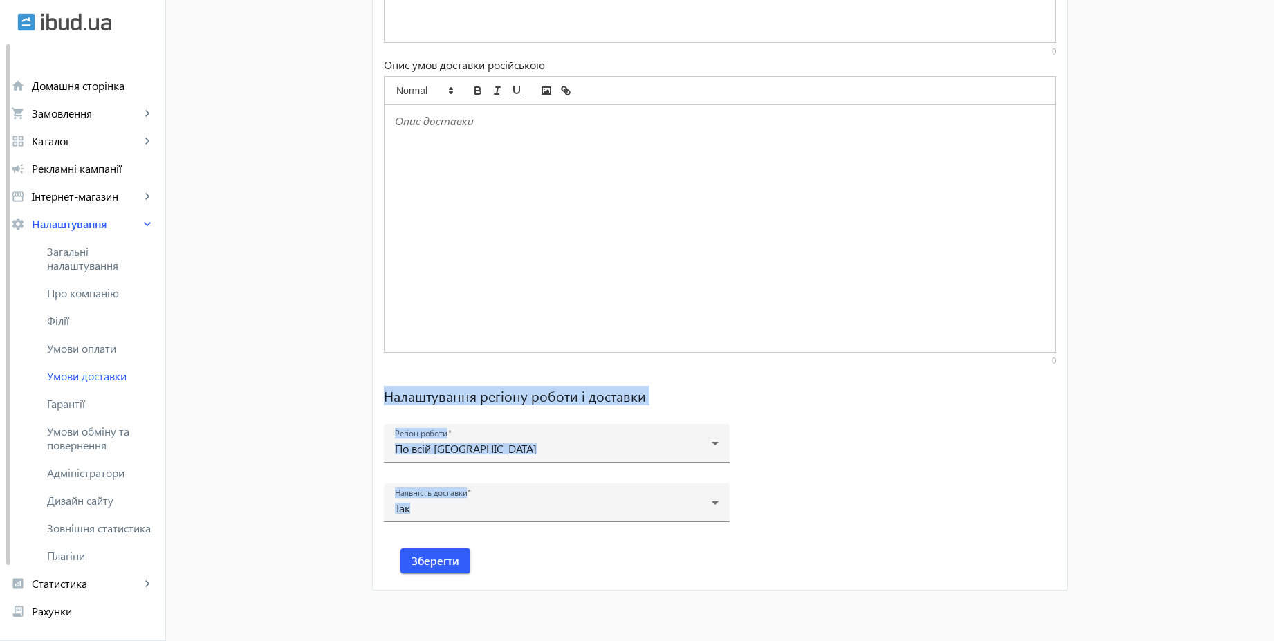
drag, startPoint x: 1282, startPoint y: 517, endPoint x: 1282, endPoint y: 125, distance: 392.9
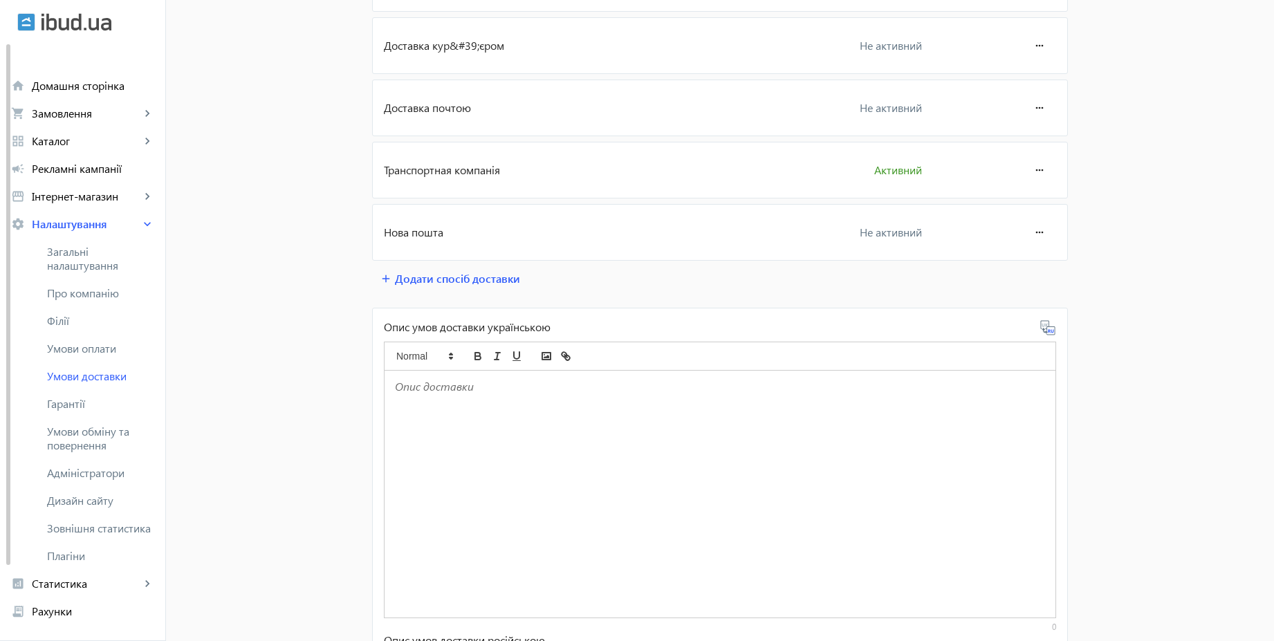
scroll to position [0, 0]
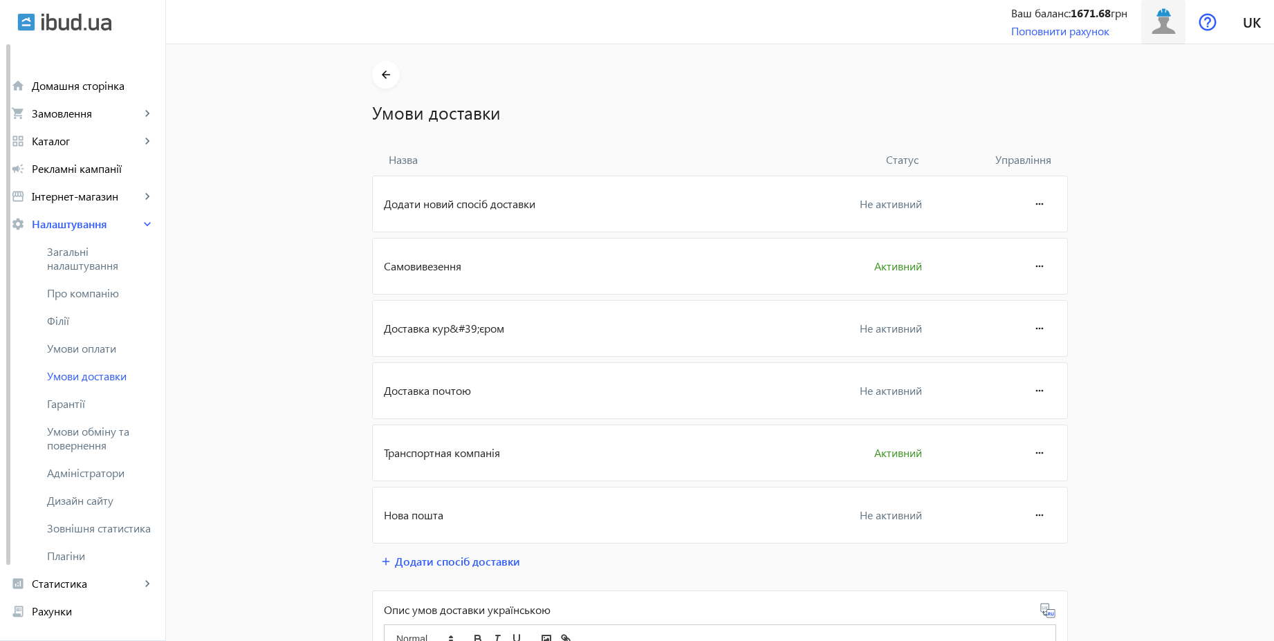
click at [1159, 34] on img at bounding box center [1163, 21] width 31 height 31
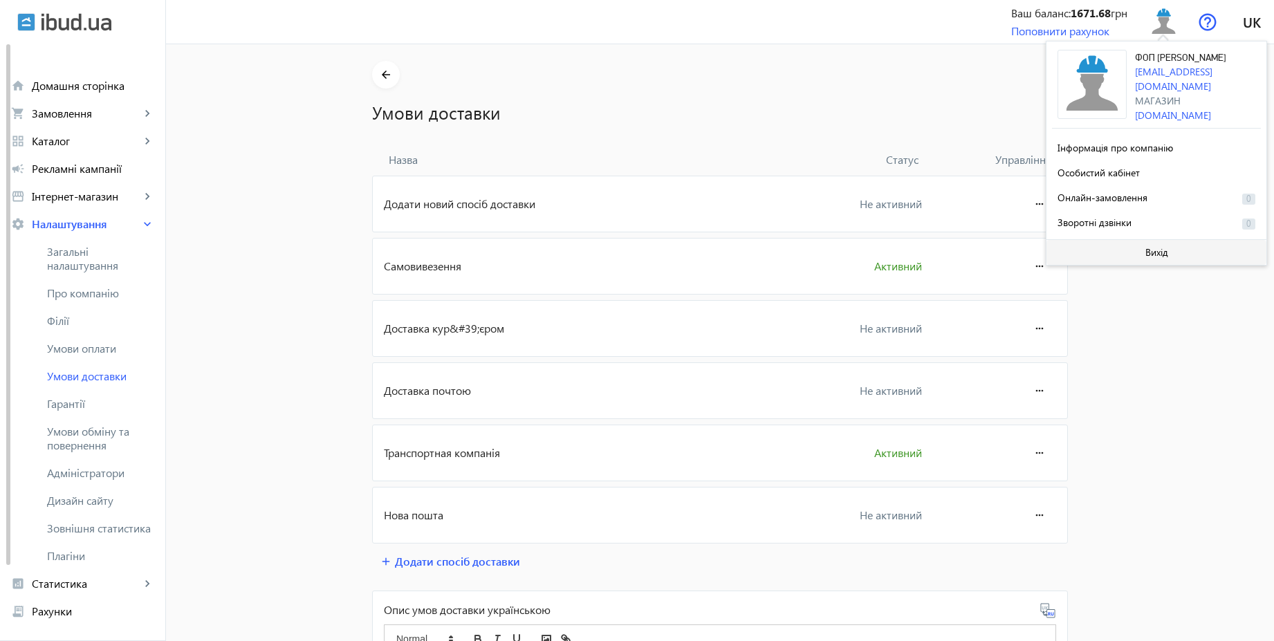
click at [1141, 245] on span at bounding box center [1157, 252] width 220 height 33
